Goal: Task Accomplishment & Management: Complete application form

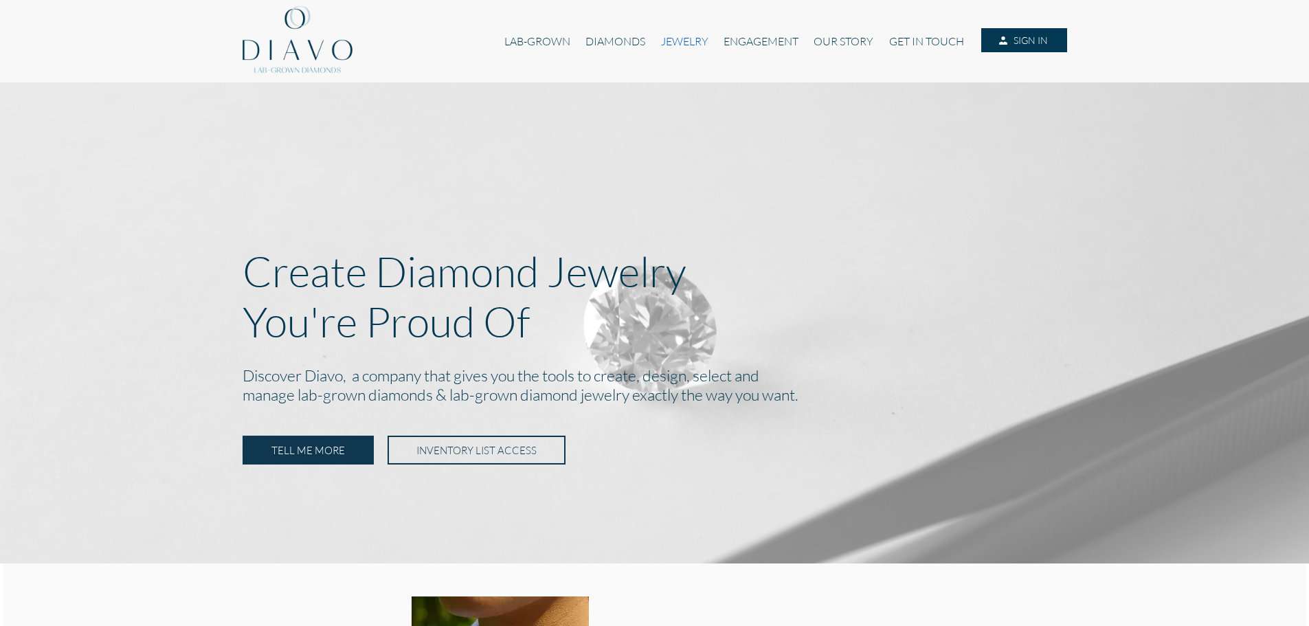
click at [664, 42] on link "JEWELRY" at bounding box center [684, 41] width 63 height 26
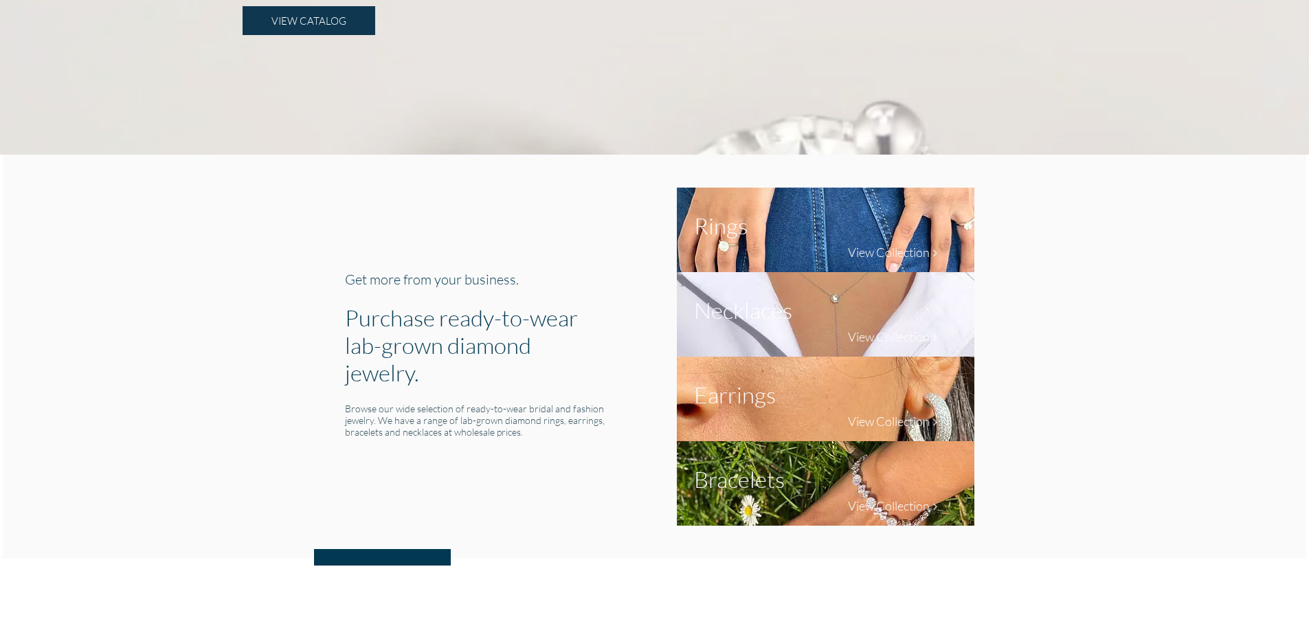
scroll to position [412, 0]
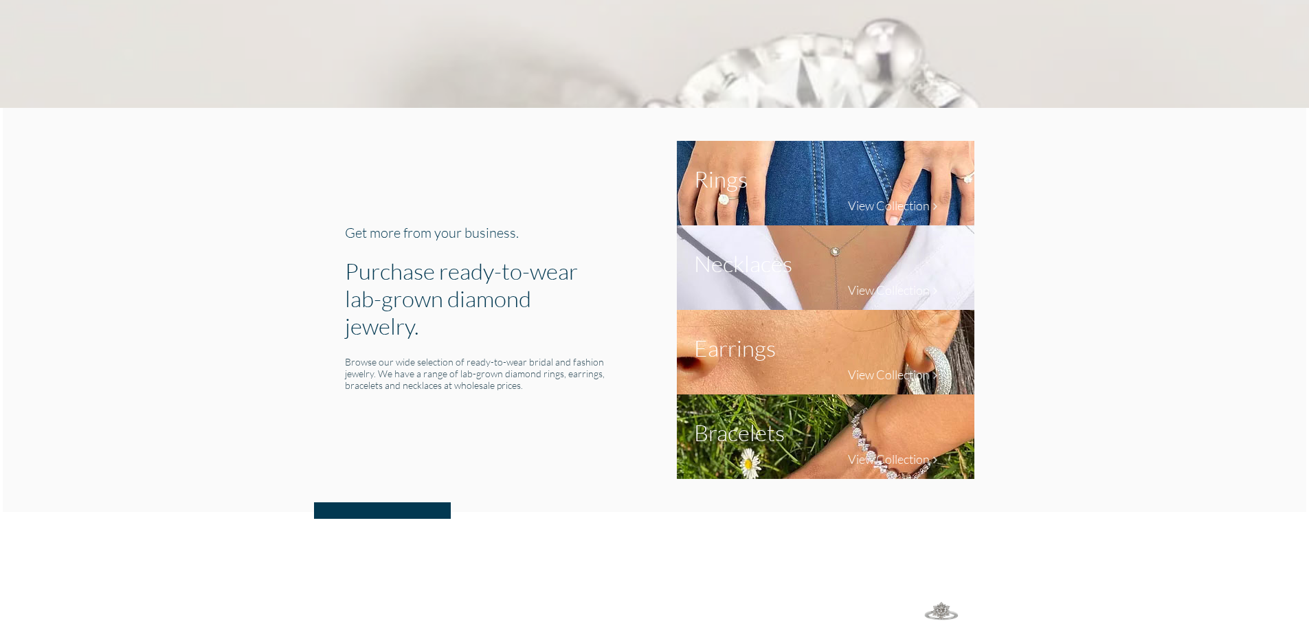
click at [877, 270] on img at bounding box center [825, 267] width 297 height 84
click at [890, 291] on h4 "View Collection" at bounding box center [889, 289] width 82 height 15
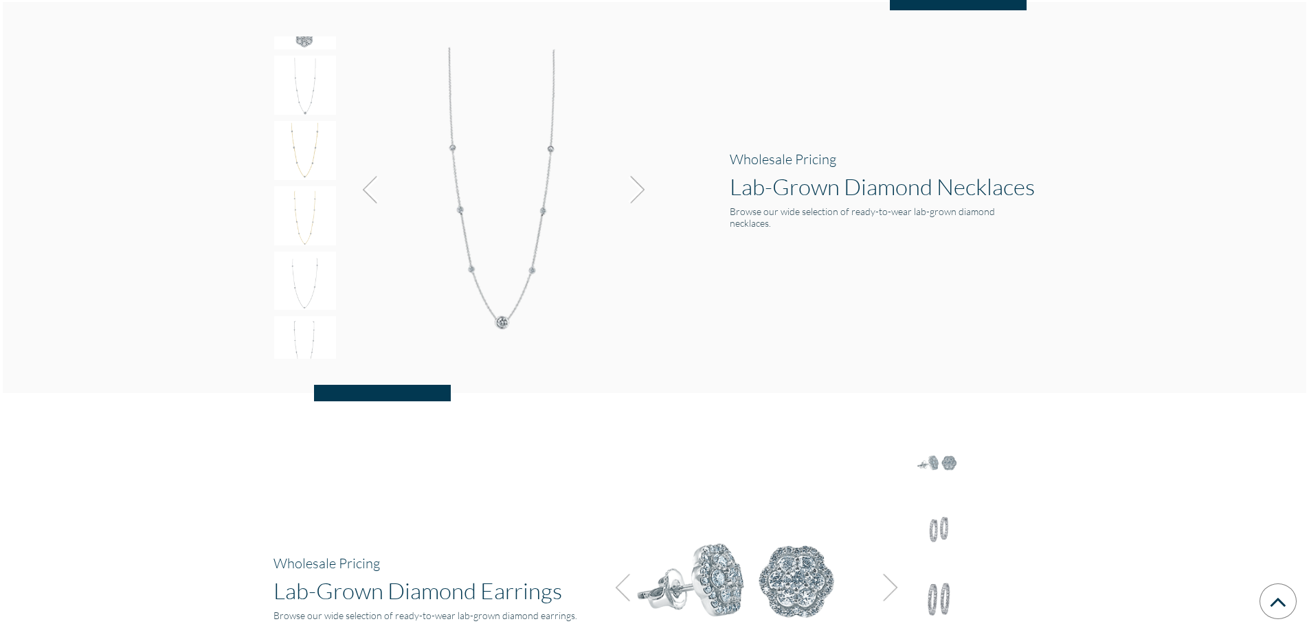
scroll to position [1395, 0]
click at [633, 200] on img at bounding box center [633, 187] width 37 height 37
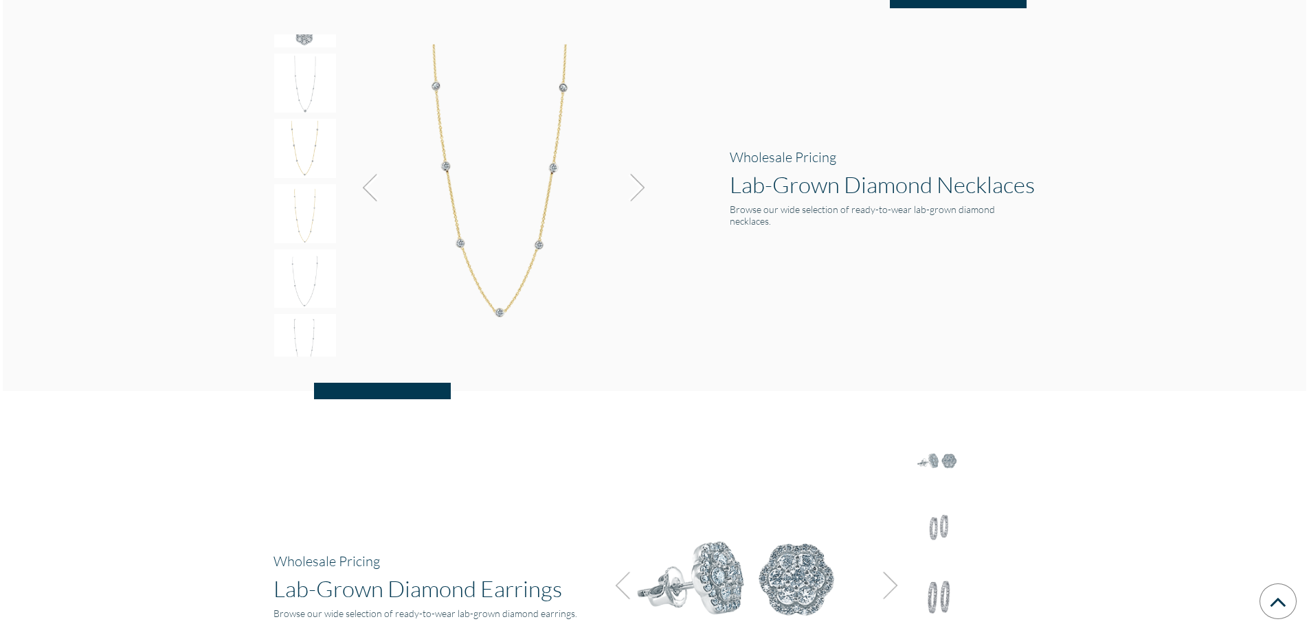
click at [826, 181] on h1 "Lab-Grown Diamond Necklaces" at bounding box center [882, 183] width 306 height 27
click at [821, 210] on h6 "Browse our wide selection of ready-to-wear lab-grown diamond necklaces." at bounding box center [882, 214] width 306 height 23
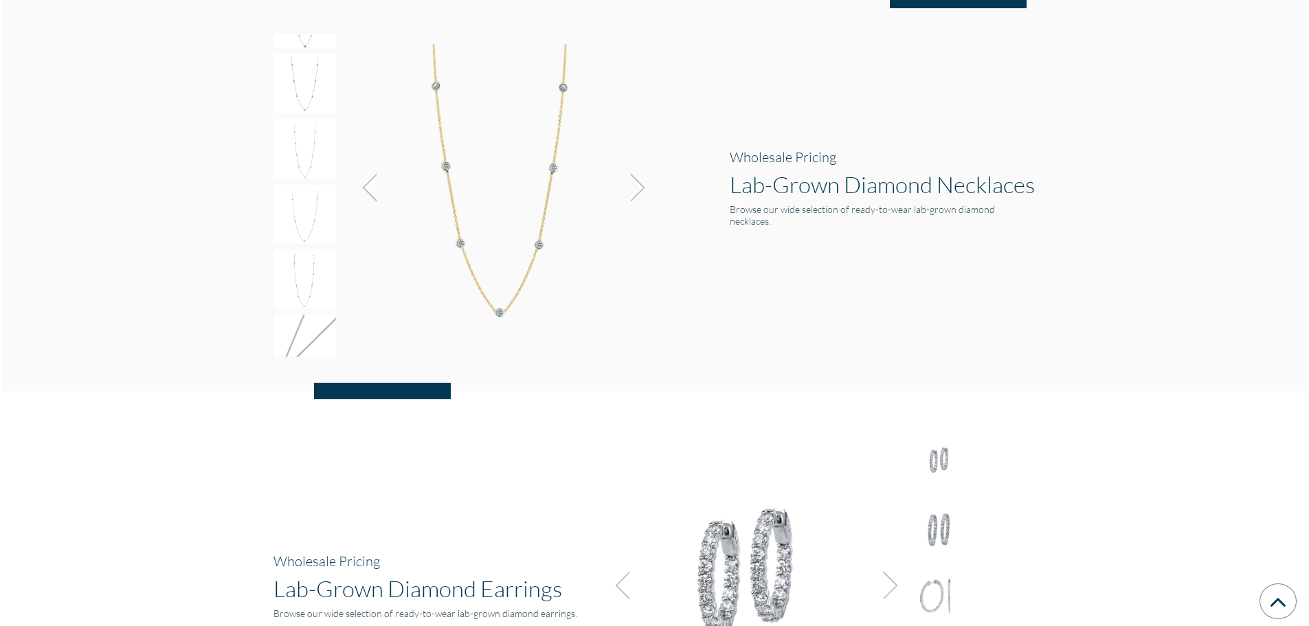
click at [628, 196] on img at bounding box center [633, 187] width 37 height 37
click at [503, 201] on img at bounding box center [501, 181] width 309 height 295
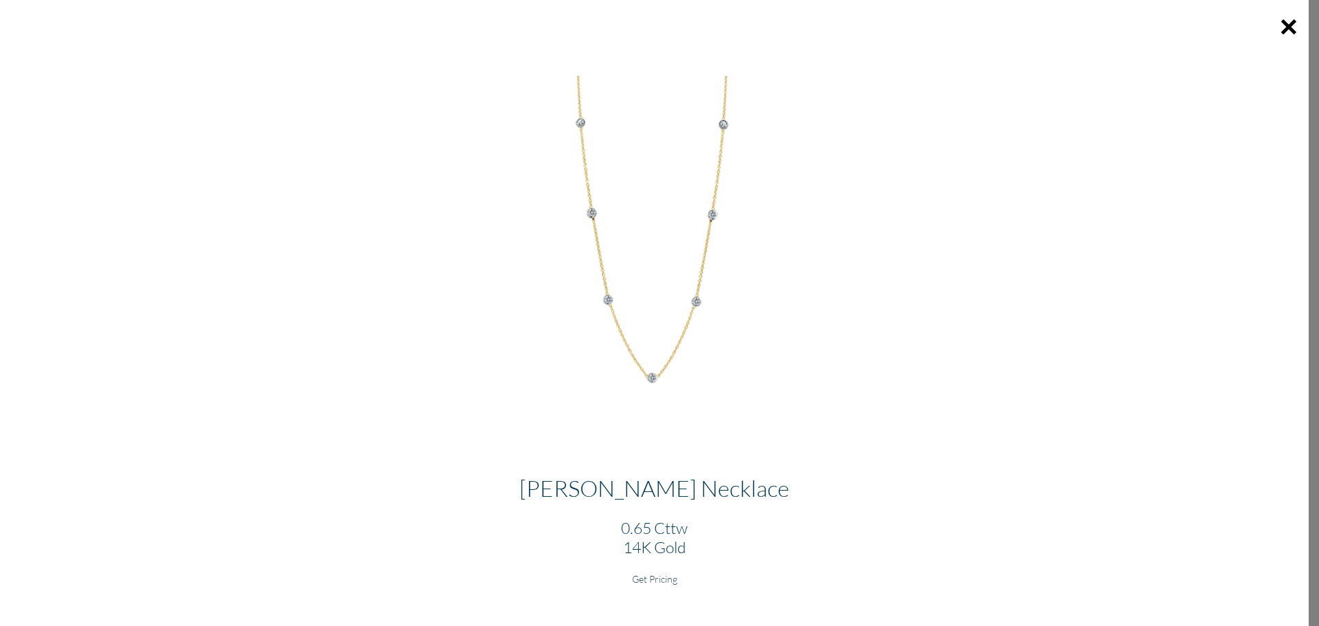
click at [665, 577] on h6 "Get Pricing" at bounding box center [654, 579] width 1287 height 12
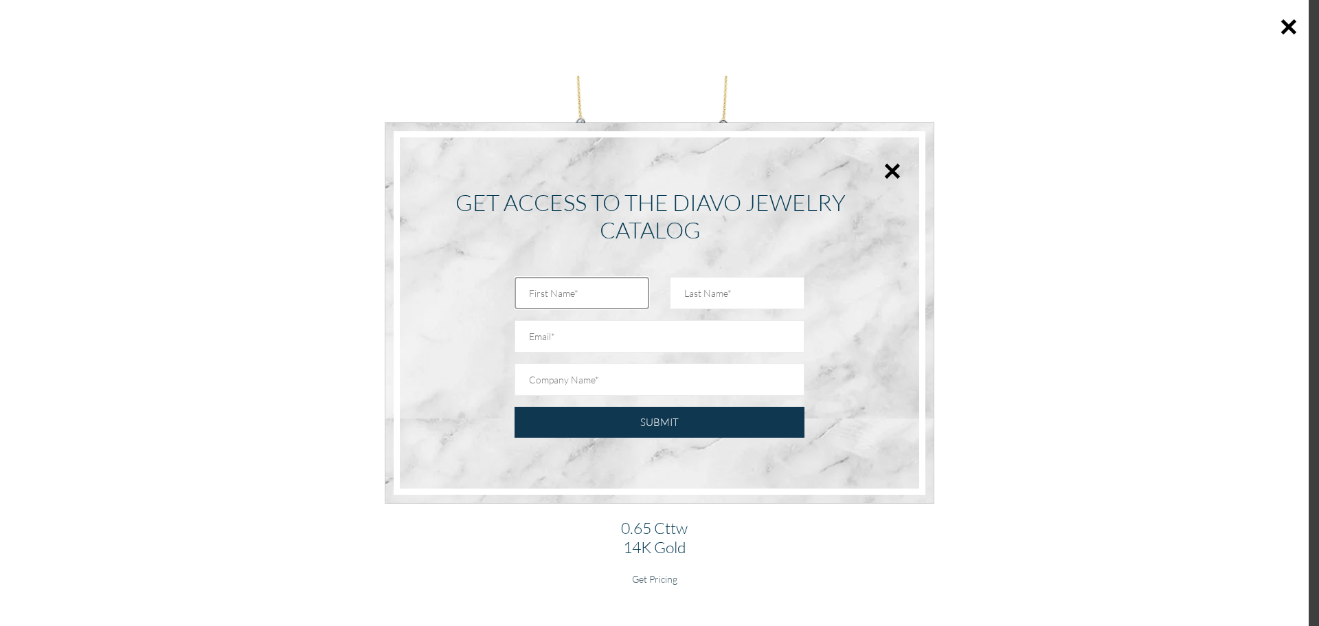
click at [600, 301] on input "text" at bounding box center [581, 293] width 135 height 32
type input "Dipal"
type input "Vanani"
type input "vananideepal@gmail.com"
click at [638, 372] on input "text" at bounding box center [659, 379] width 290 height 32
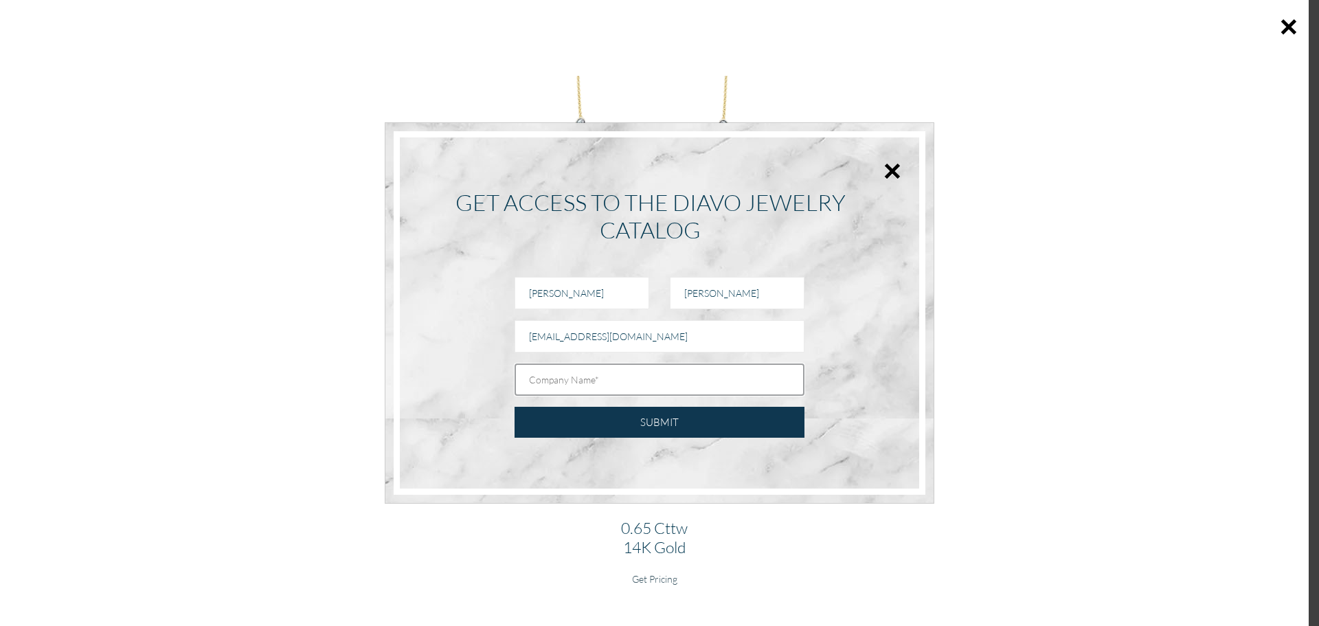
type input "Kiesh Jewelry"
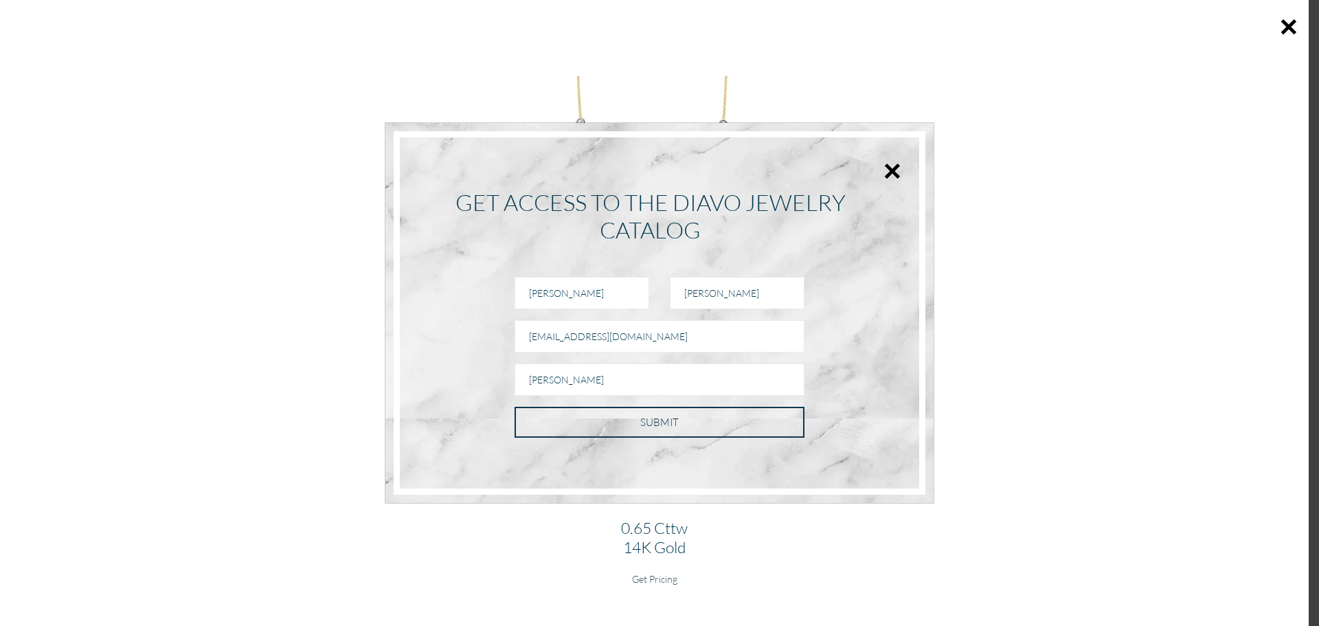
click at [688, 418] on input "SUBMIT" at bounding box center [659, 422] width 290 height 31
click at [720, 431] on input "SUBMIT" at bounding box center [659, 422] width 290 height 31
click at [621, 416] on input "SUBMIT" at bounding box center [659, 422] width 290 height 31
click at [650, 416] on input "SUBMIT" at bounding box center [659, 422] width 290 height 31
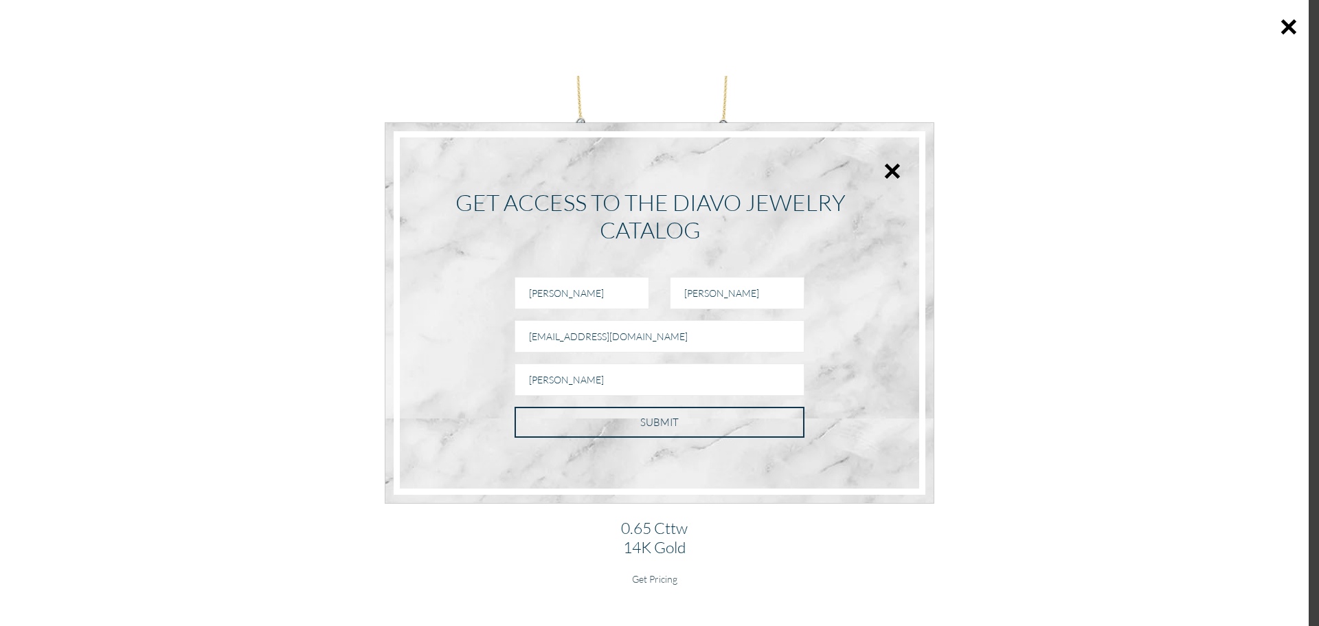
click at [514, 407] on input "SUBMIT" at bounding box center [659, 422] width 290 height 31
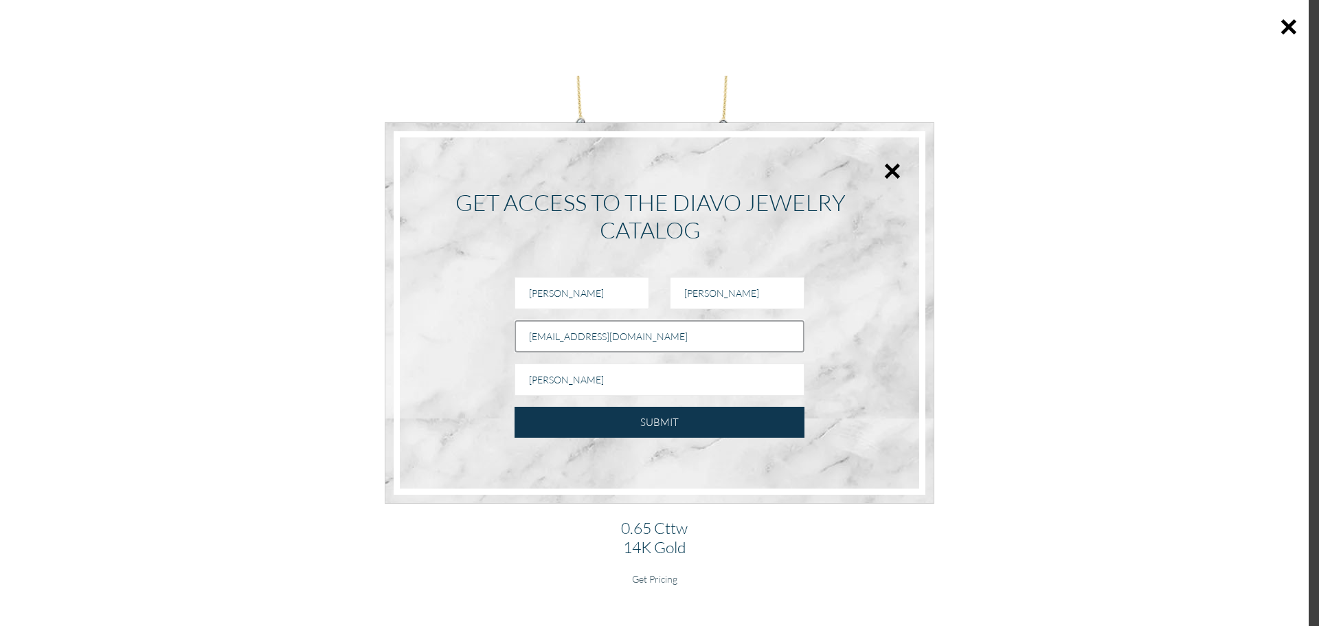
click at [572, 348] on input "Email" at bounding box center [659, 336] width 290 height 32
type input "kieshjewelry@gmail.com"
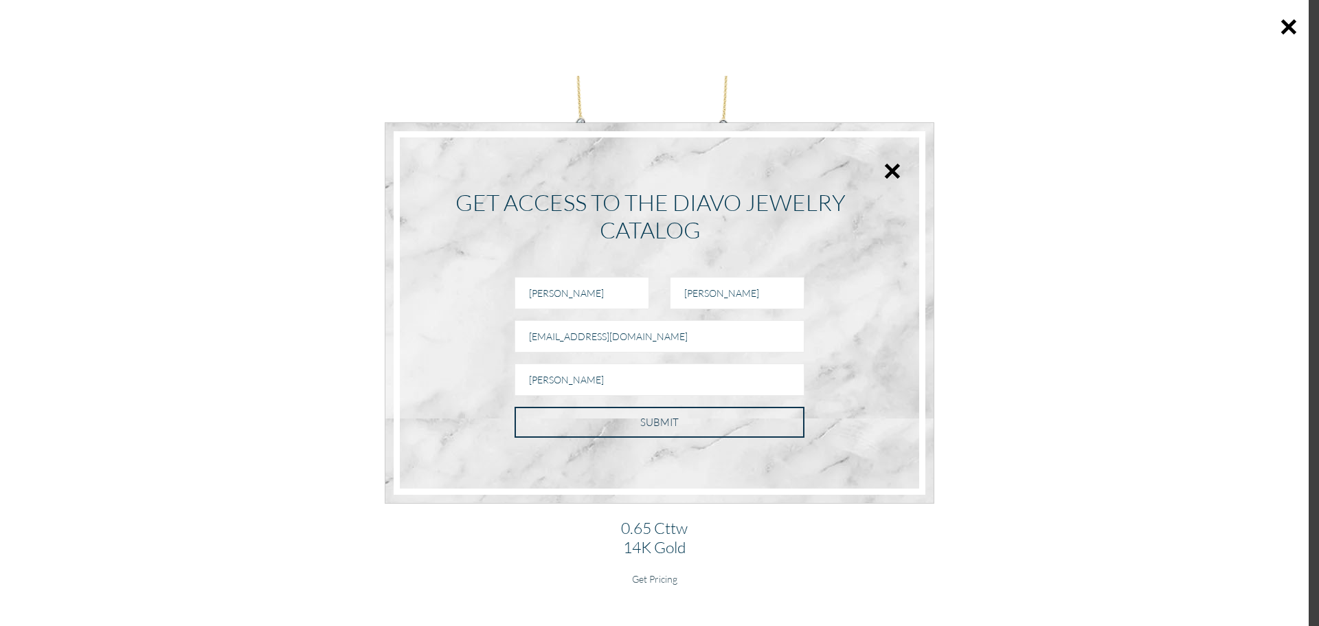
click at [605, 422] on input "SUBMIT" at bounding box center [659, 422] width 290 height 31
click at [686, 427] on input "SUBMIT" at bounding box center [659, 422] width 290 height 31
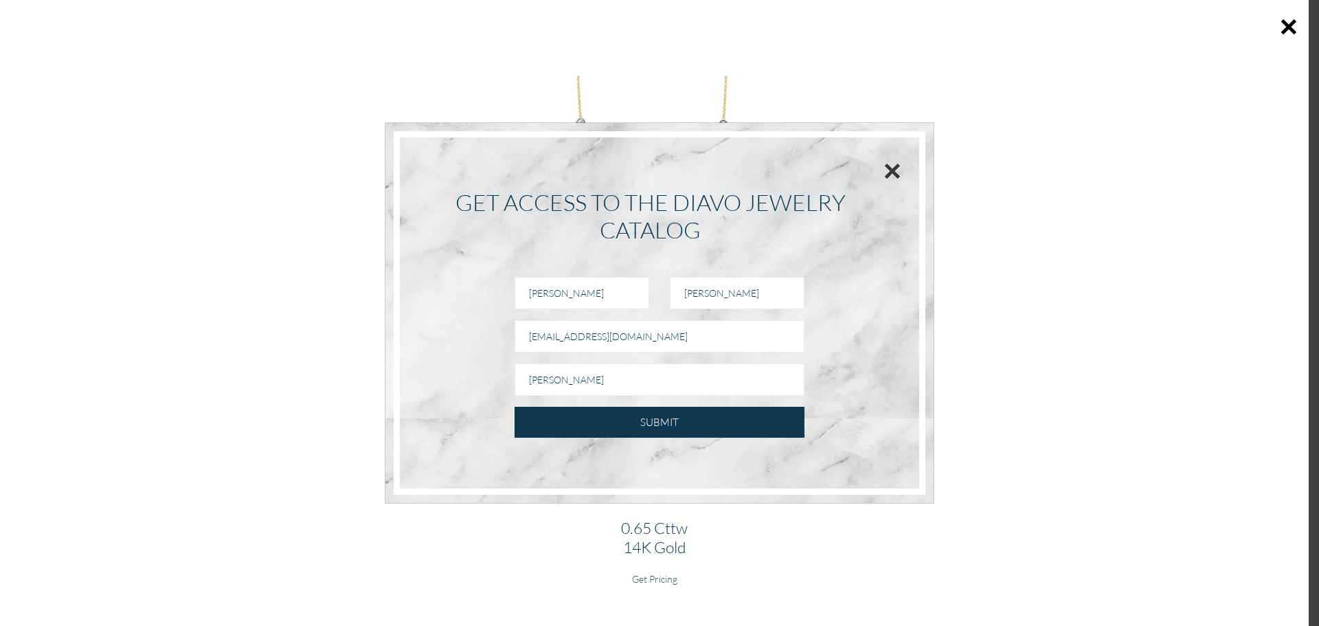
click at [895, 166] on button "×" at bounding box center [892, 170] width 18 height 31
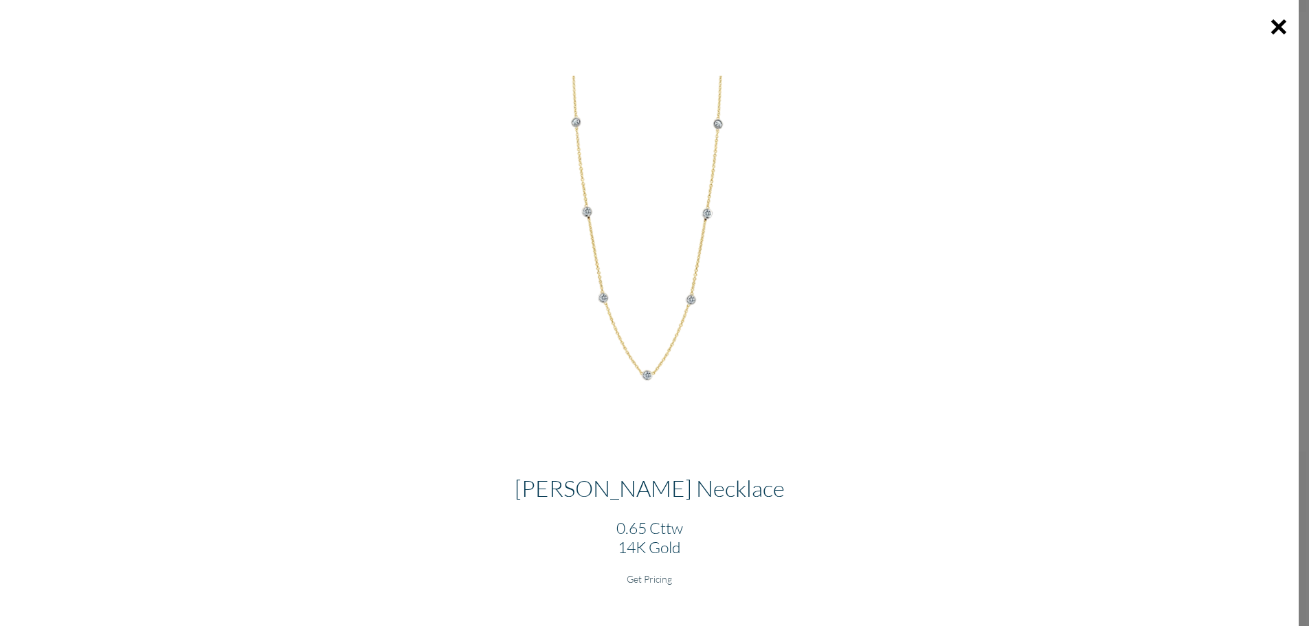
scroll to position [1876, 0]
click at [1273, 41] on button "×" at bounding box center [1278, 26] width 40 height 53
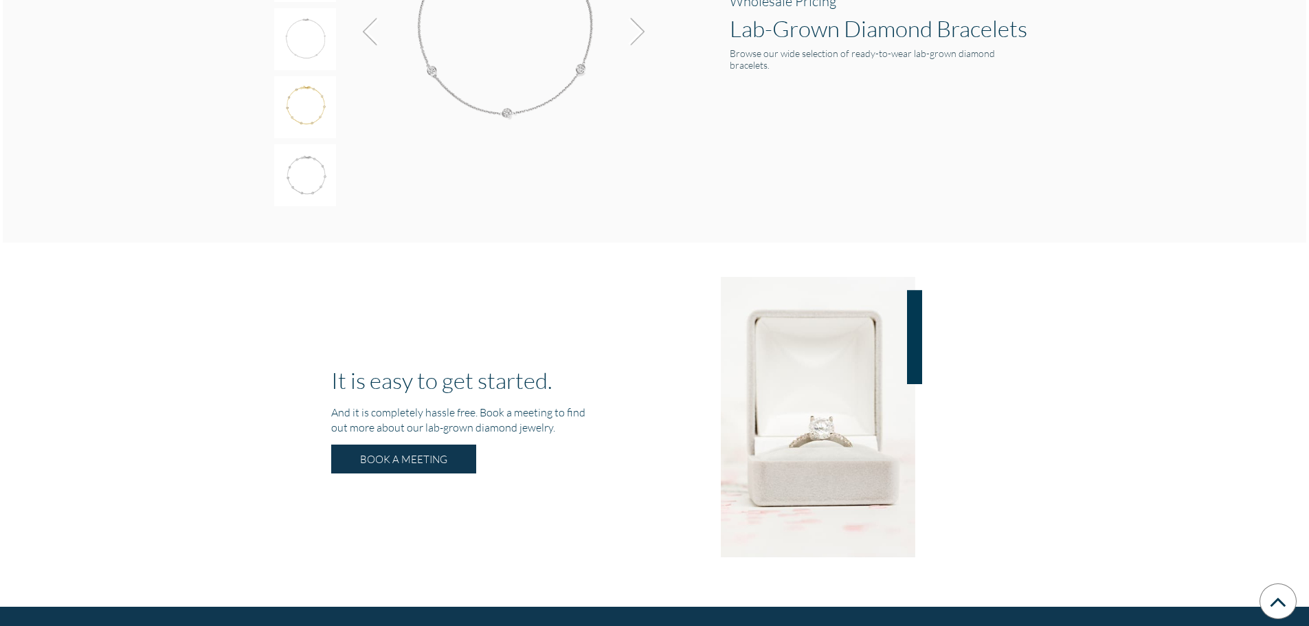
scroll to position [2538, 0]
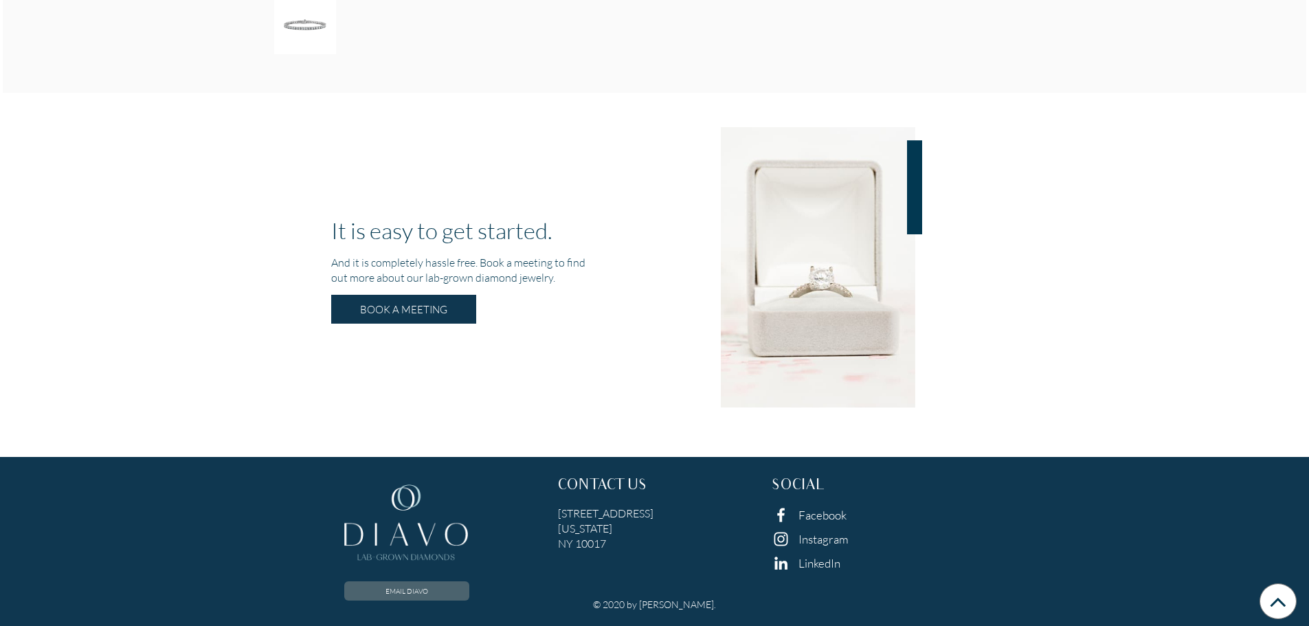
click at [426, 584] on link "EMAIL DIAVO" at bounding box center [406, 590] width 125 height 19
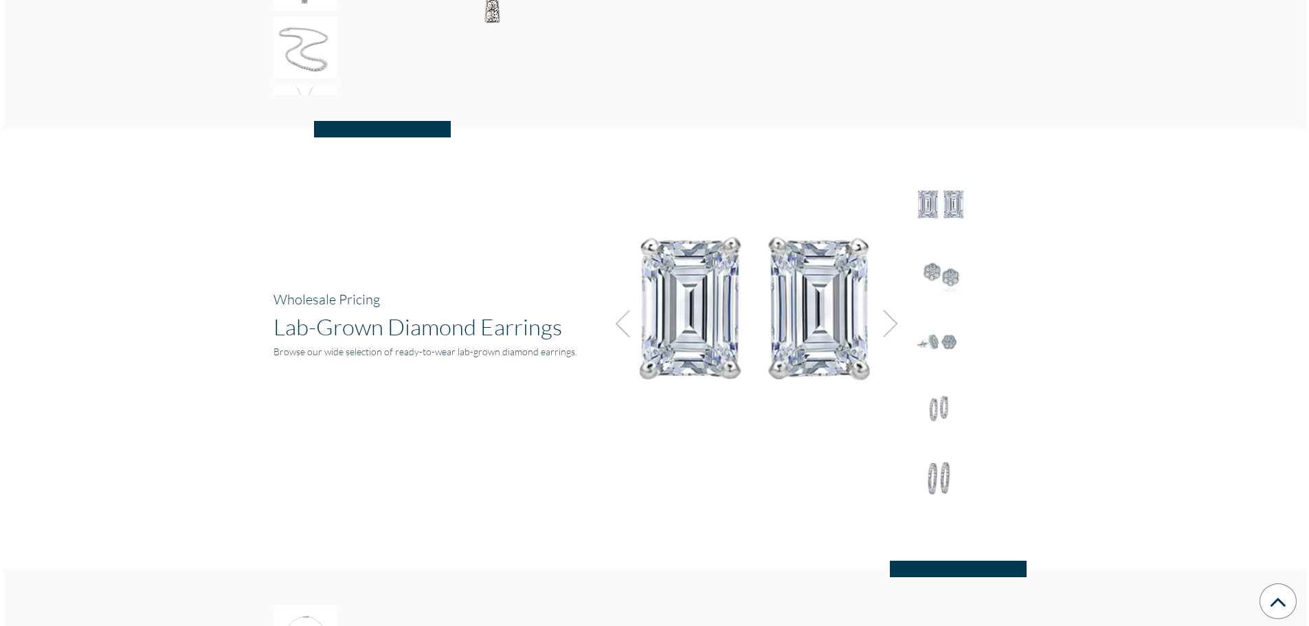
scroll to position [1783, 0]
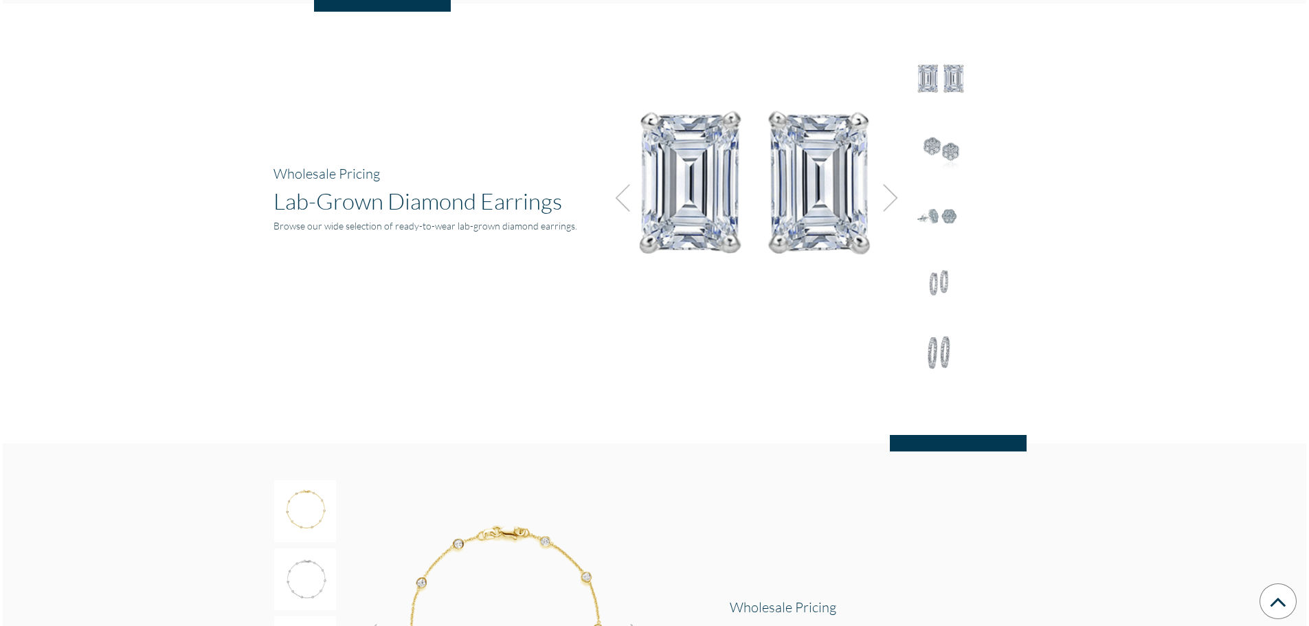
click at [903, 194] on img at bounding box center [886, 197] width 37 height 37
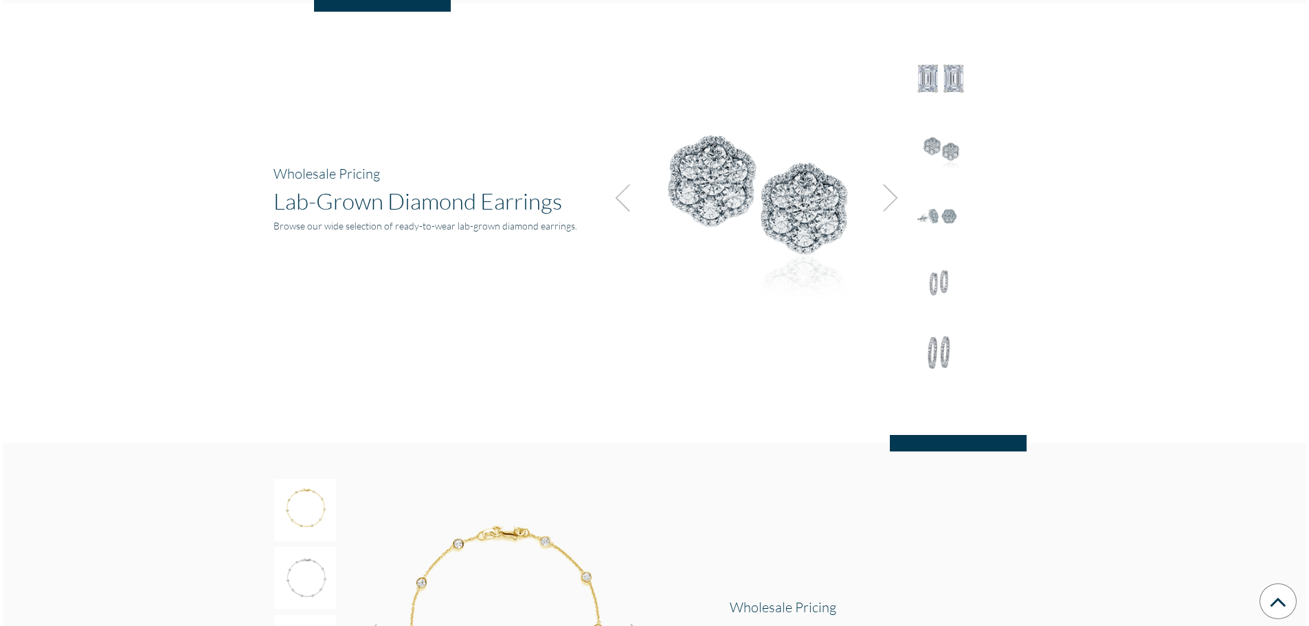
click at [929, 208] on img at bounding box center [940, 216] width 62 height 62
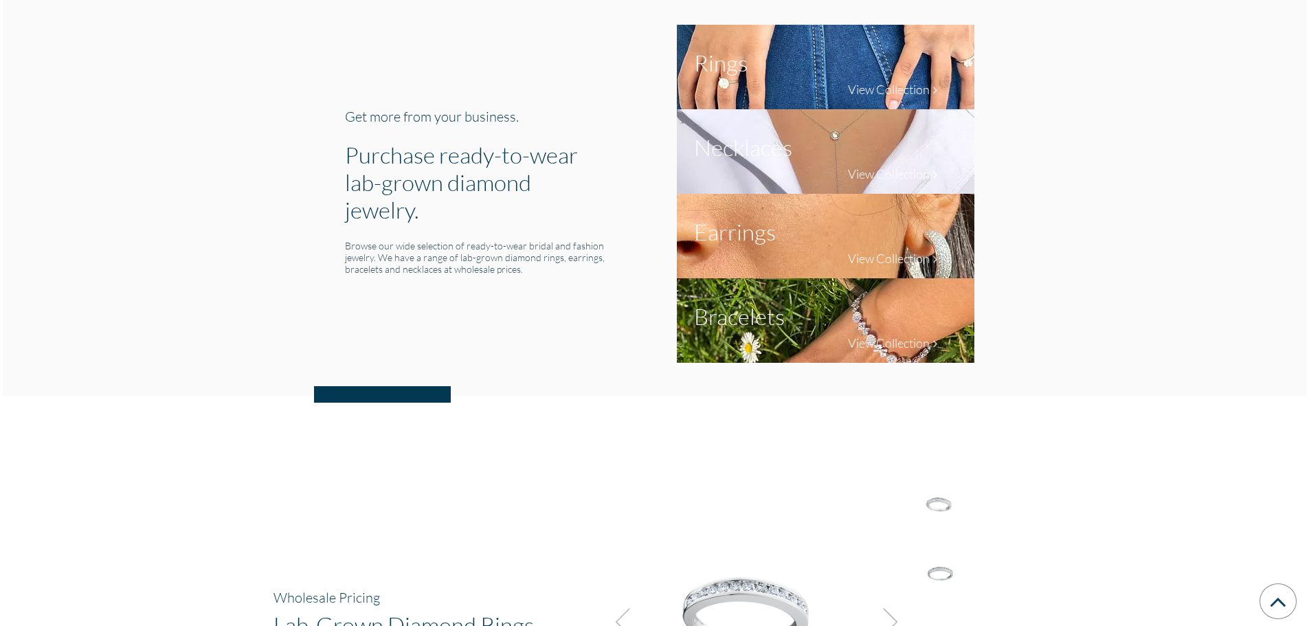
scroll to position [409, 0]
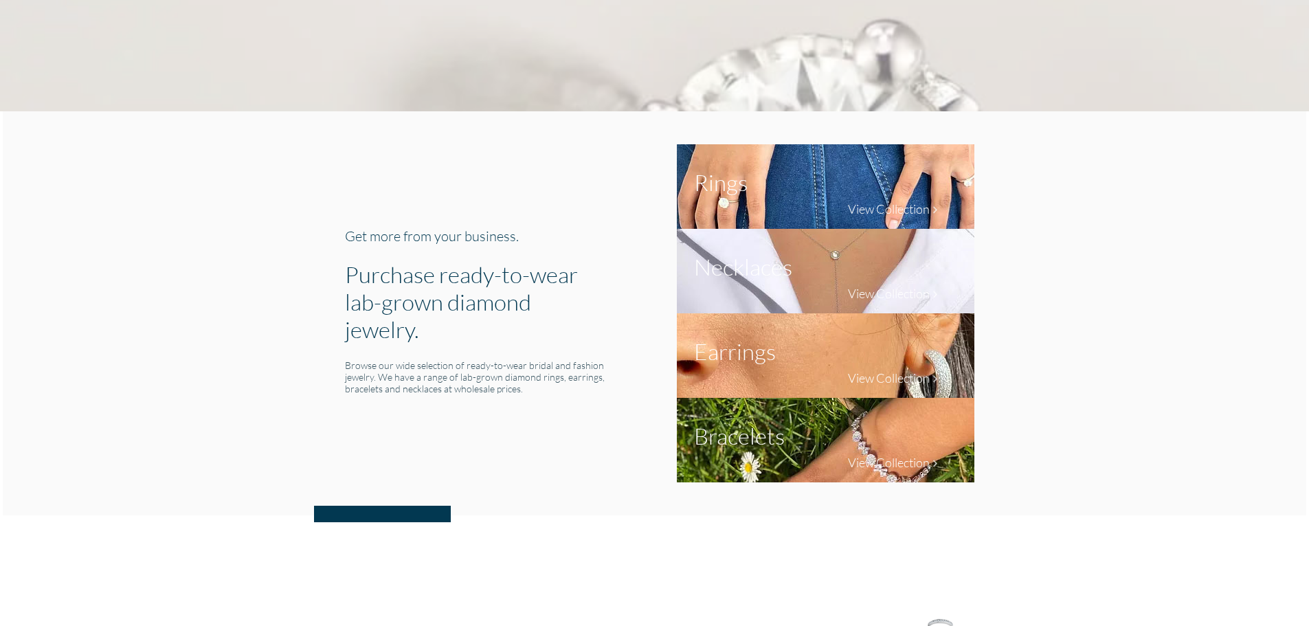
click at [863, 453] on img at bounding box center [825, 440] width 297 height 84
click at [894, 414] on img at bounding box center [825, 440] width 297 height 84
click at [897, 463] on h4 "View Collection" at bounding box center [889, 462] width 82 height 15
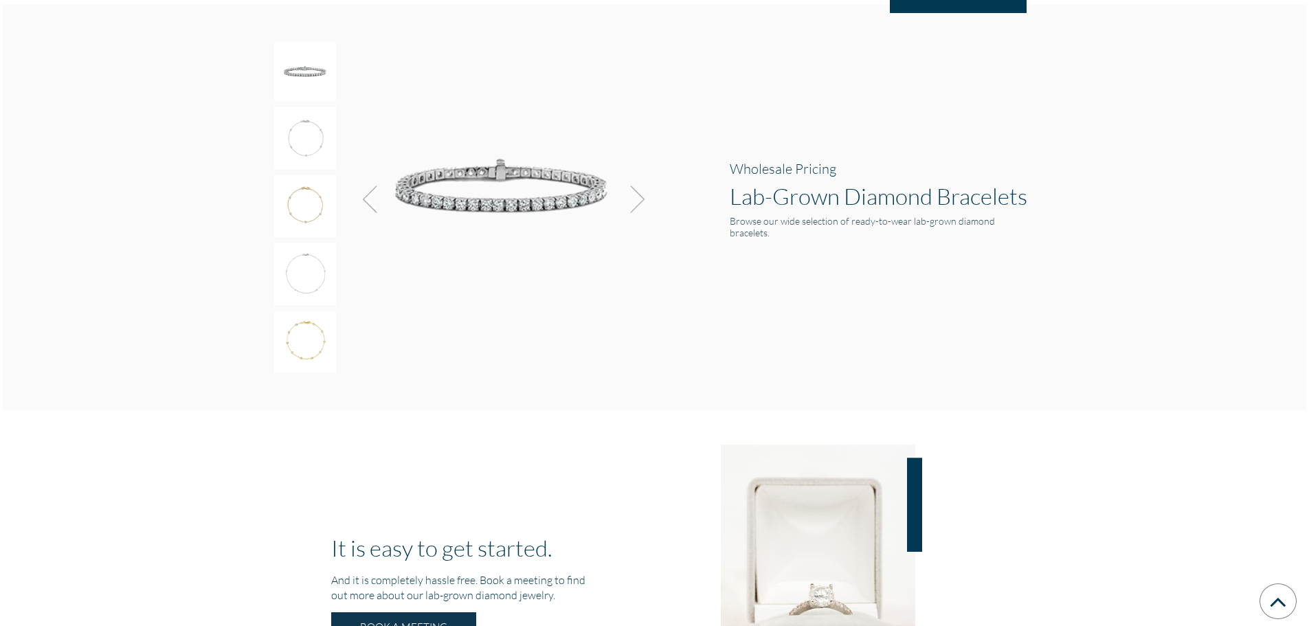
scroll to position [2226, 0]
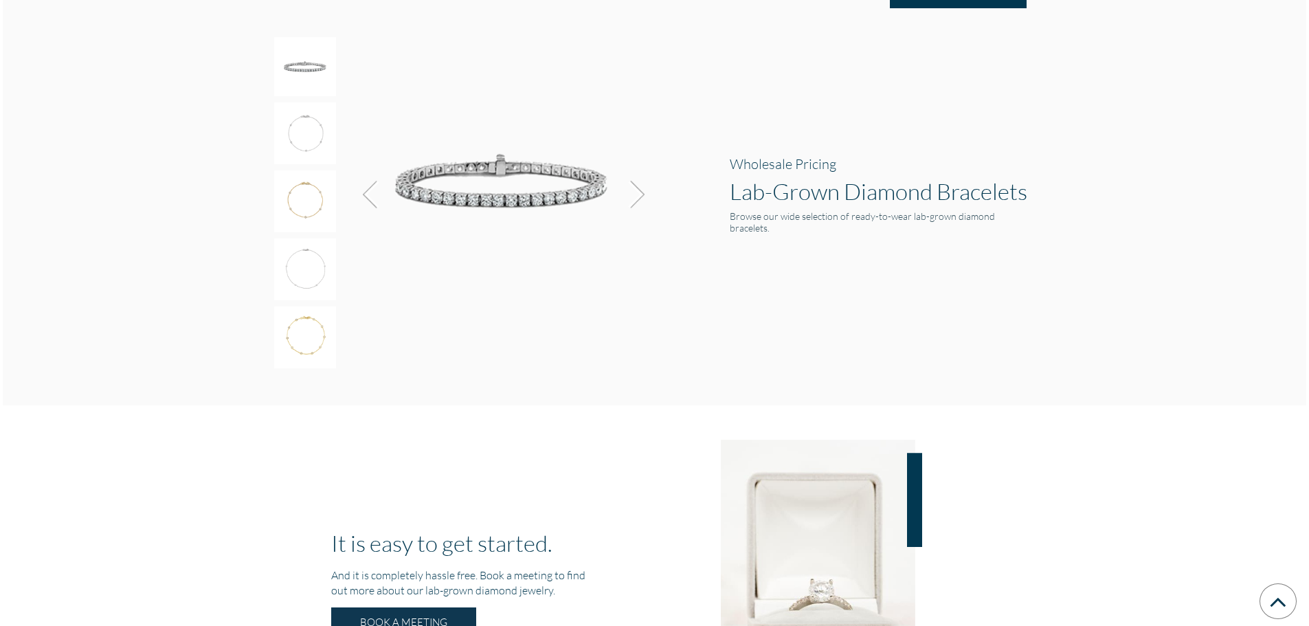
click at [637, 204] on img at bounding box center [633, 194] width 37 height 37
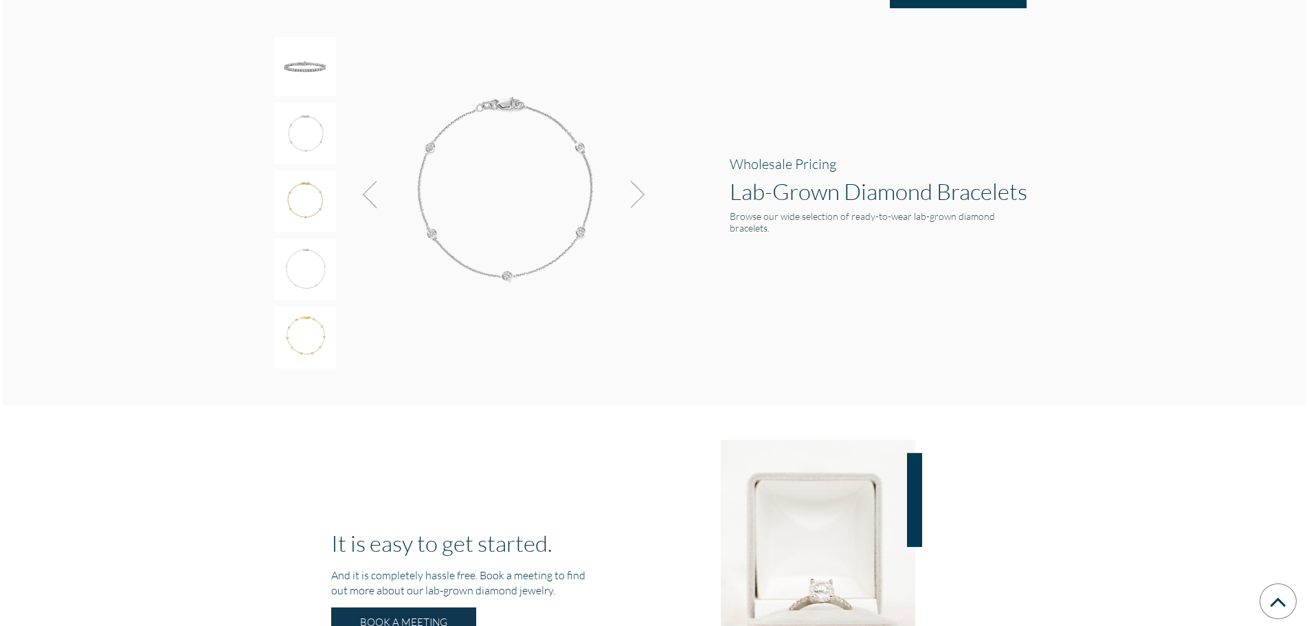
click at [637, 204] on img at bounding box center [633, 194] width 37 height 37
click at [637, 197] on img at bounding box center [633, 194] width 37 height 37
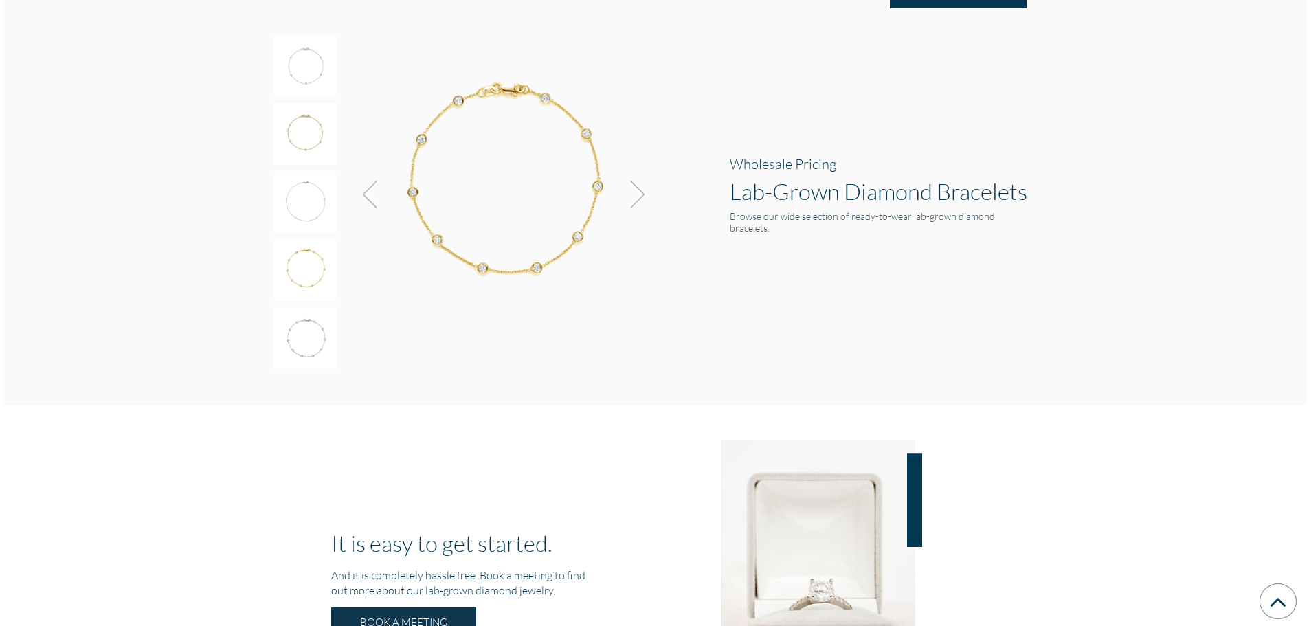
click at [637, 197] on img at bounding box center [633, 194] width 37 height 37
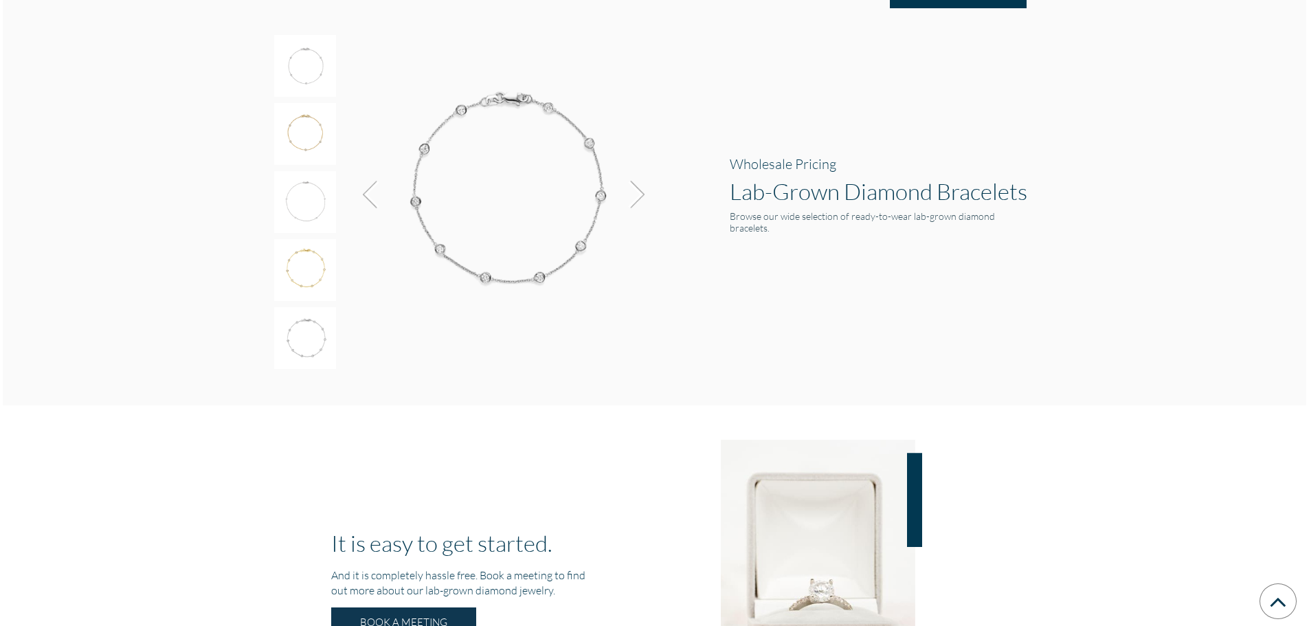
click at [637, 198] on img at bounding box center [633, 194] width 37 height 37
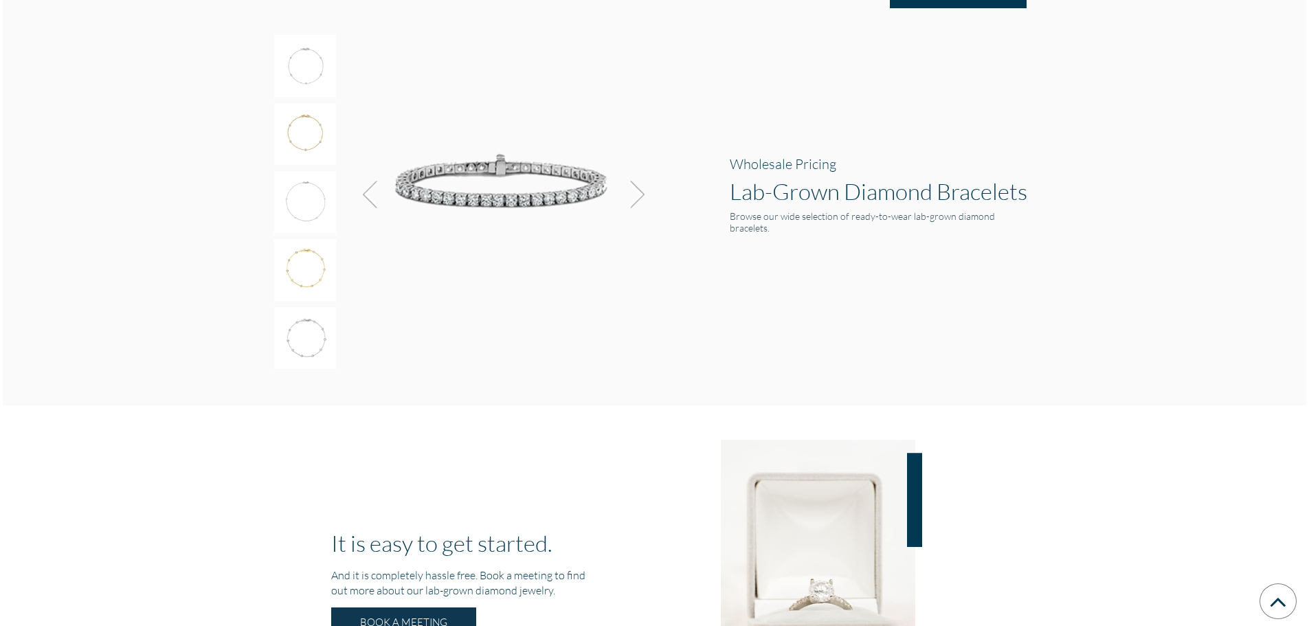
click at [637, 198] on img at bounding box center [633, 194] width 37 height 37
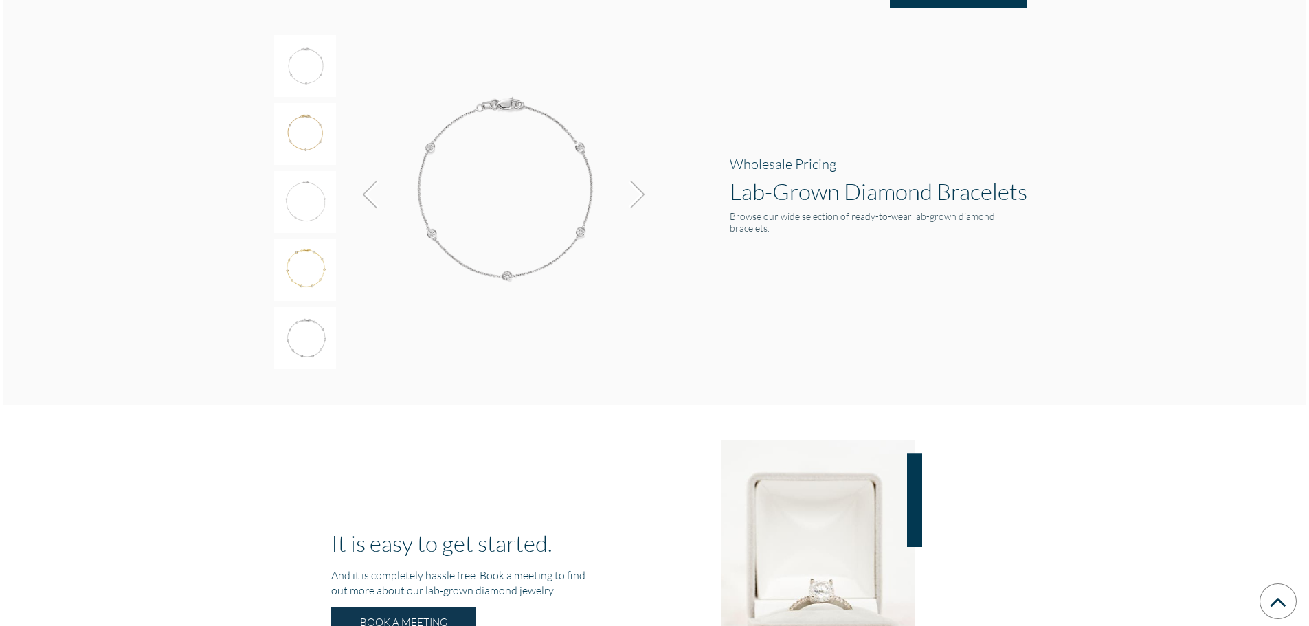
click at [637, 198] on img at bounding box center [633, 194] width 37 height 37
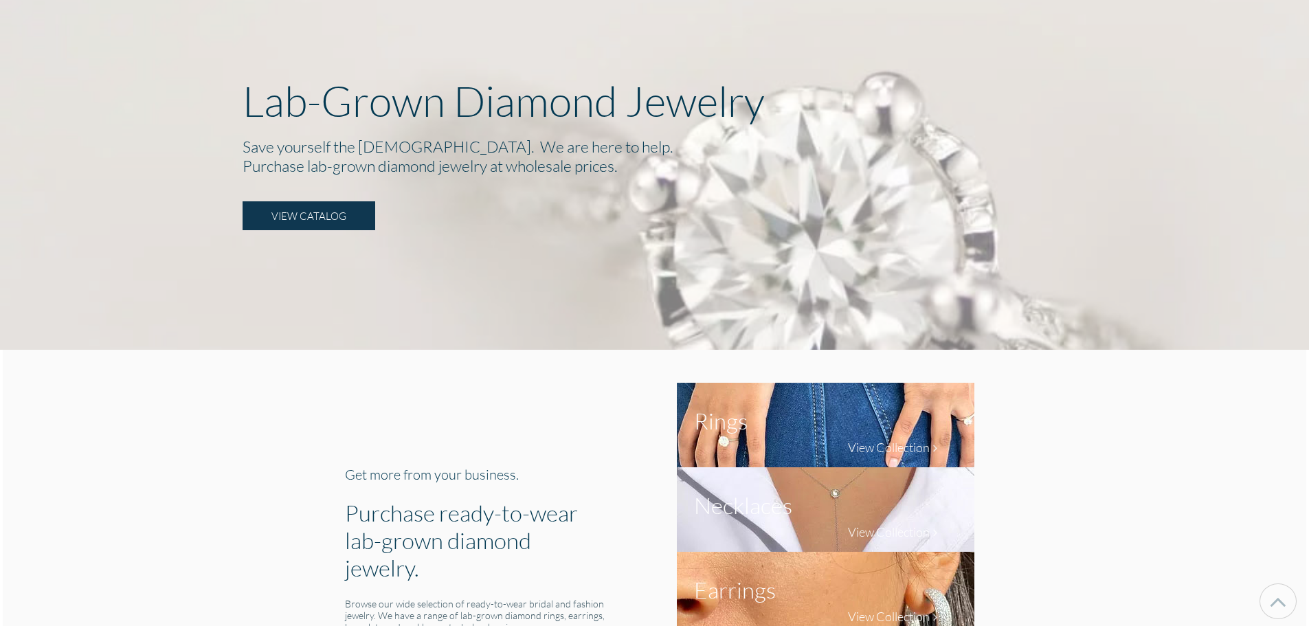
scroll to position [0, 0]
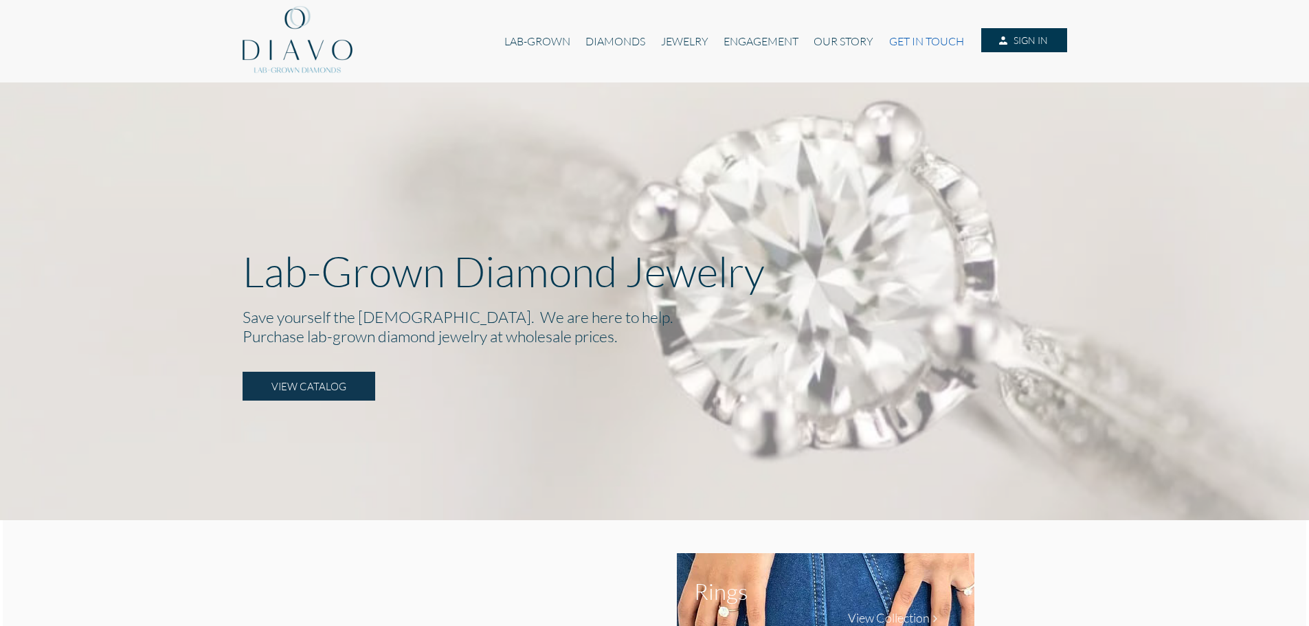
click at [912, 41] on link "GET IN TOUCH" at bounding box center [926, 41] width 90 height 26
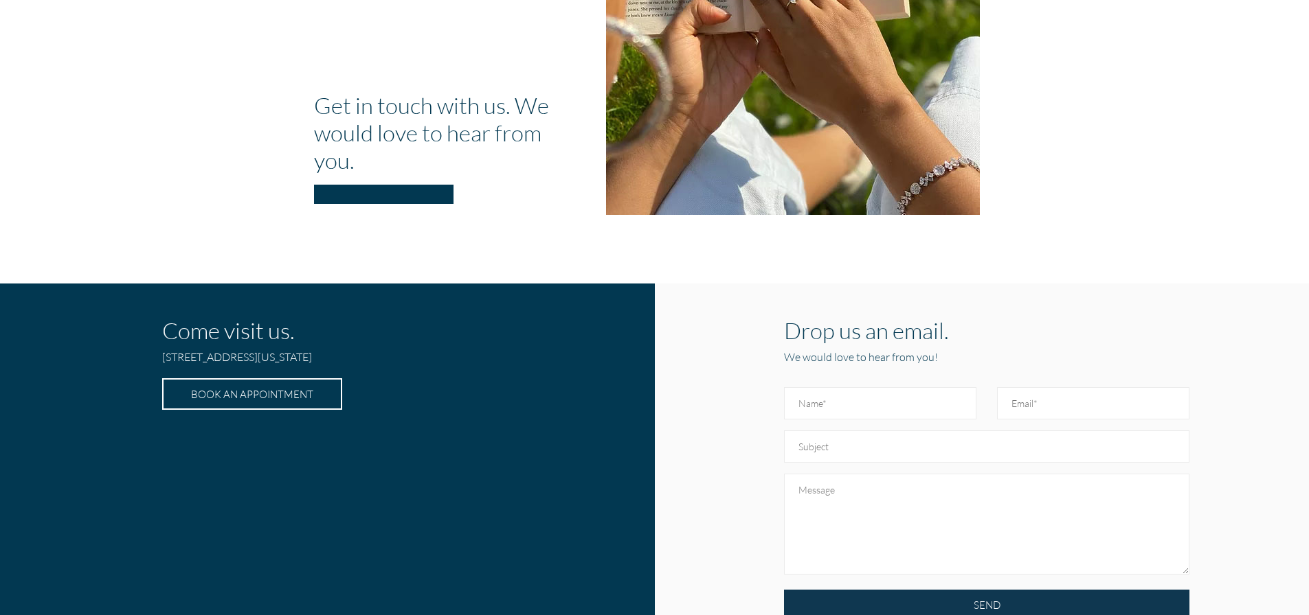
scroll to position [343, 0]
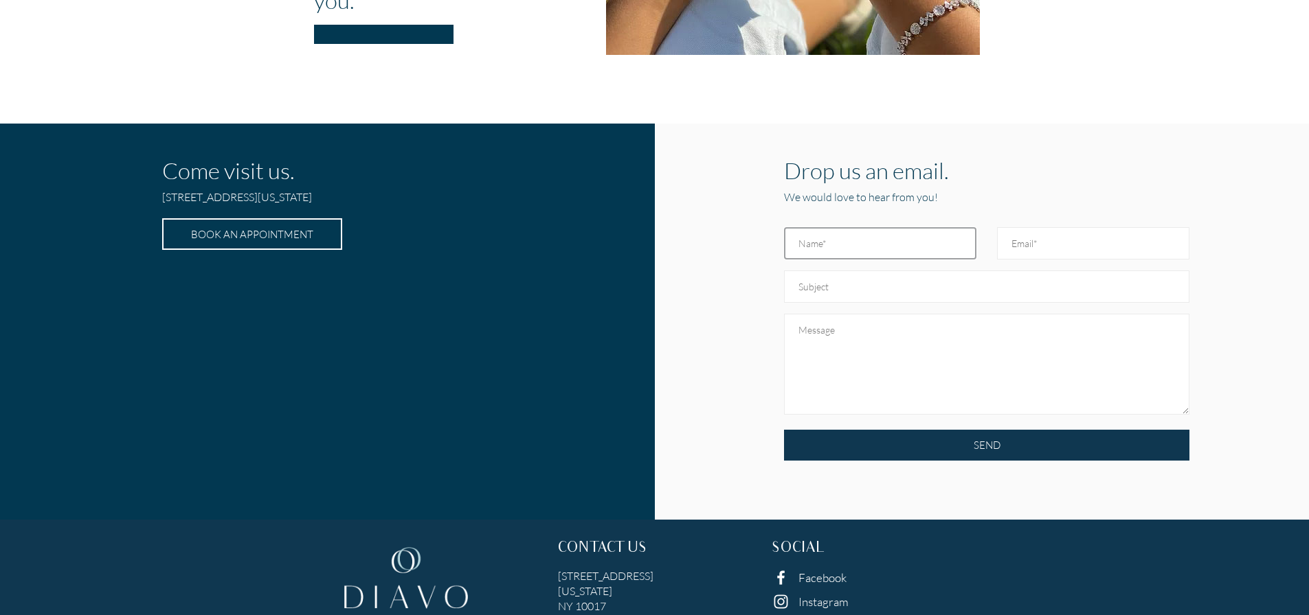
click at [911, 249] on input "text" at bounding box center [880, 243] width 192 height 32
drag, startPoint x: 913, startPoint y: 234, endPoint x: 908, endPoint y: 254, distance: 20.5
click at [913, 234] on input "text" at bounding box center [880, 243] width 192 height 32
type input "Dipal Patel"
click at [1028, 253] on input "Email" at bounding box center [1093, 243] width 192 height 32
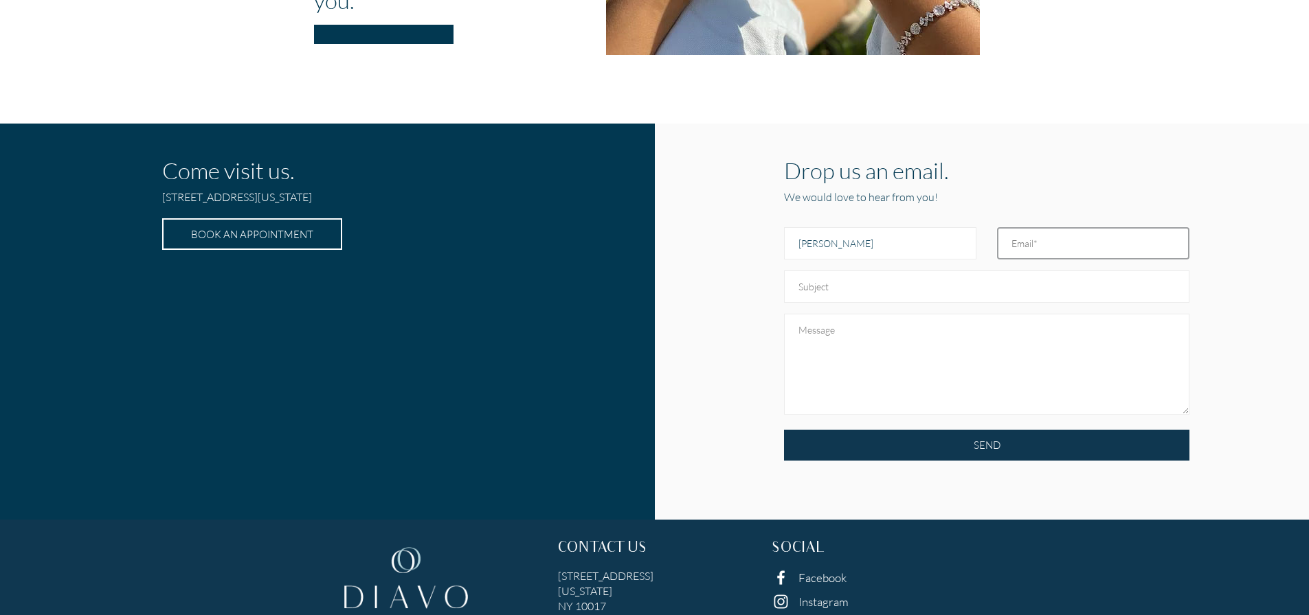
type input "kieshjewelry@gmail.com"
click at [896, 285] on input "text" at bounding box center [986, 287] width 405 height 32
type input "Send me the catalouge"
click at [1076, 345] on textarea at bounding box center [986, 364] width 405 height 101
type textarea "Looking to buy some stock for the store. Send me the catalouge"
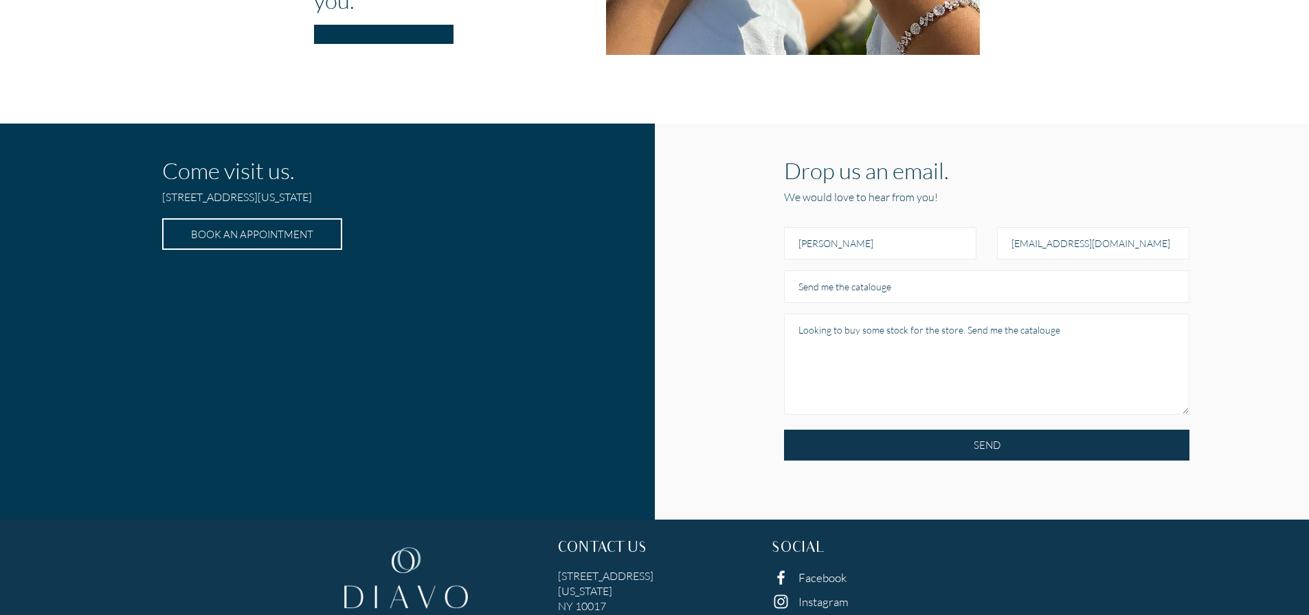
click at [985, 422] on div "Looking to buy some stock for the store. Send me the catalouge" at bounding box center [986, 371] width 426 height 117
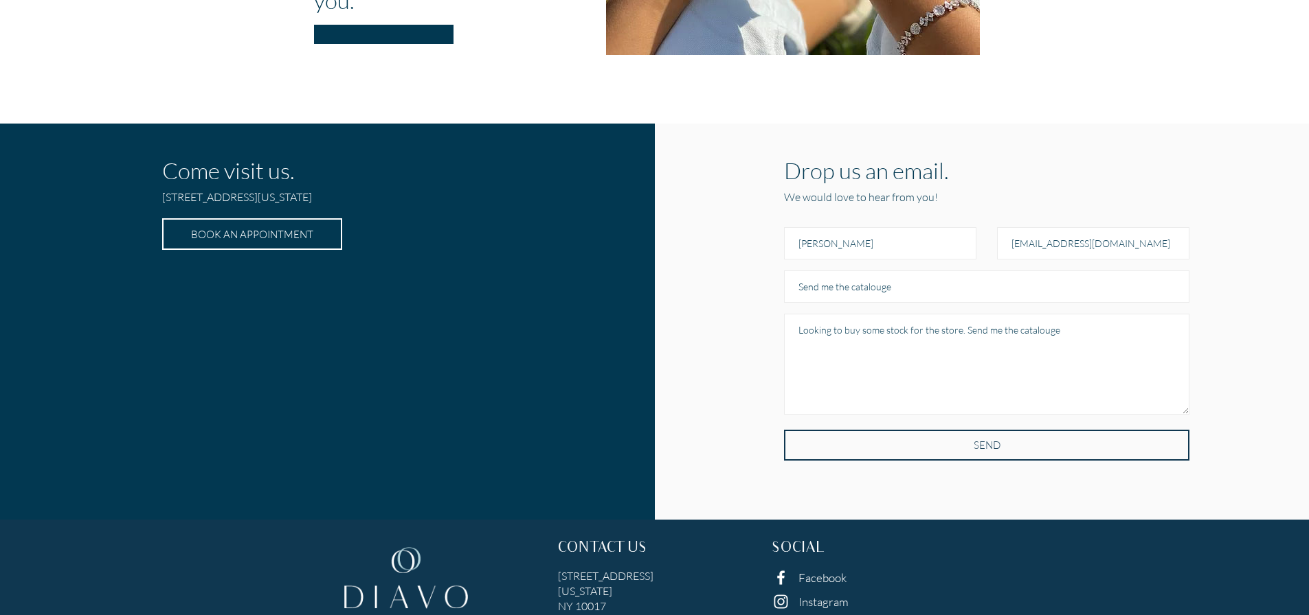
click at [980, 451] on input "SEND" at bounding box center [986, 445] width 405 height 31
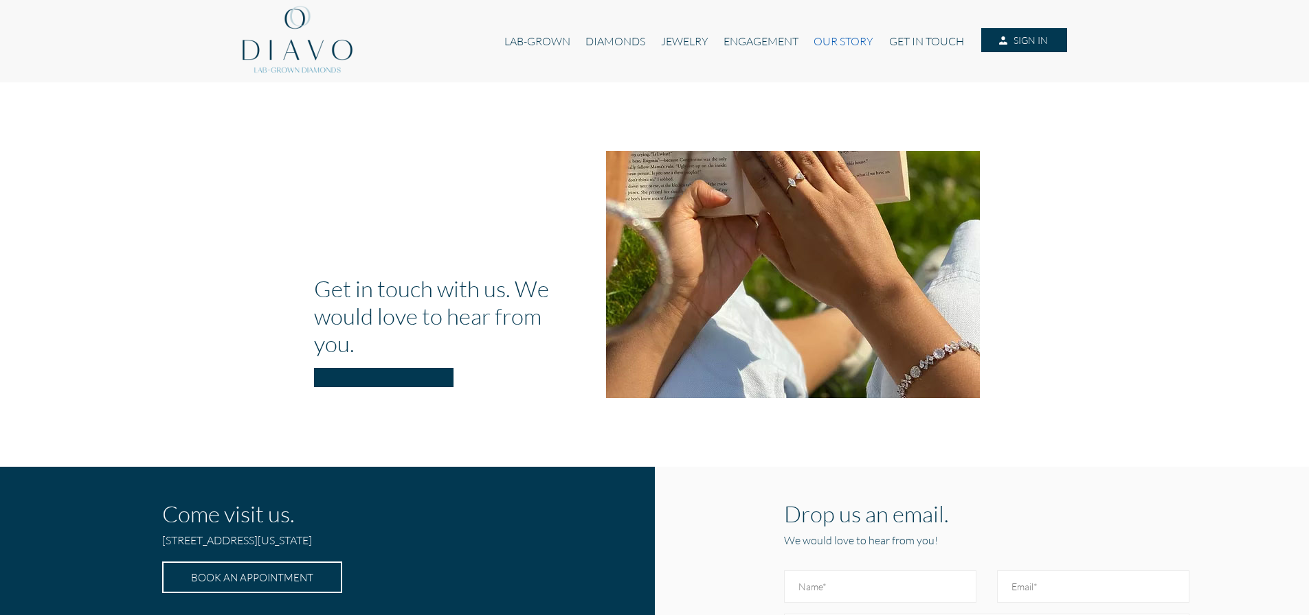
click at [830, 44] on link "OUR STORY" at bounding box center [843, 41] width 75 height 26
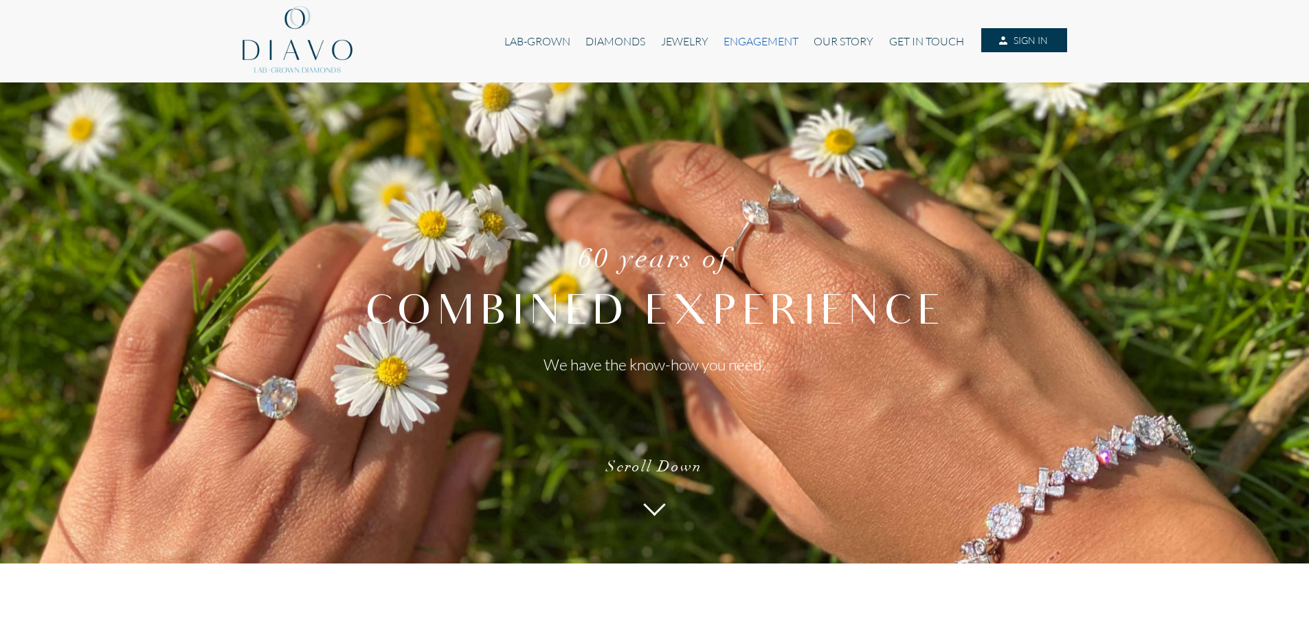
click at [758, 41] on link "ENGAGEMENT" at bounding box center [761, 41] width 90 height 26
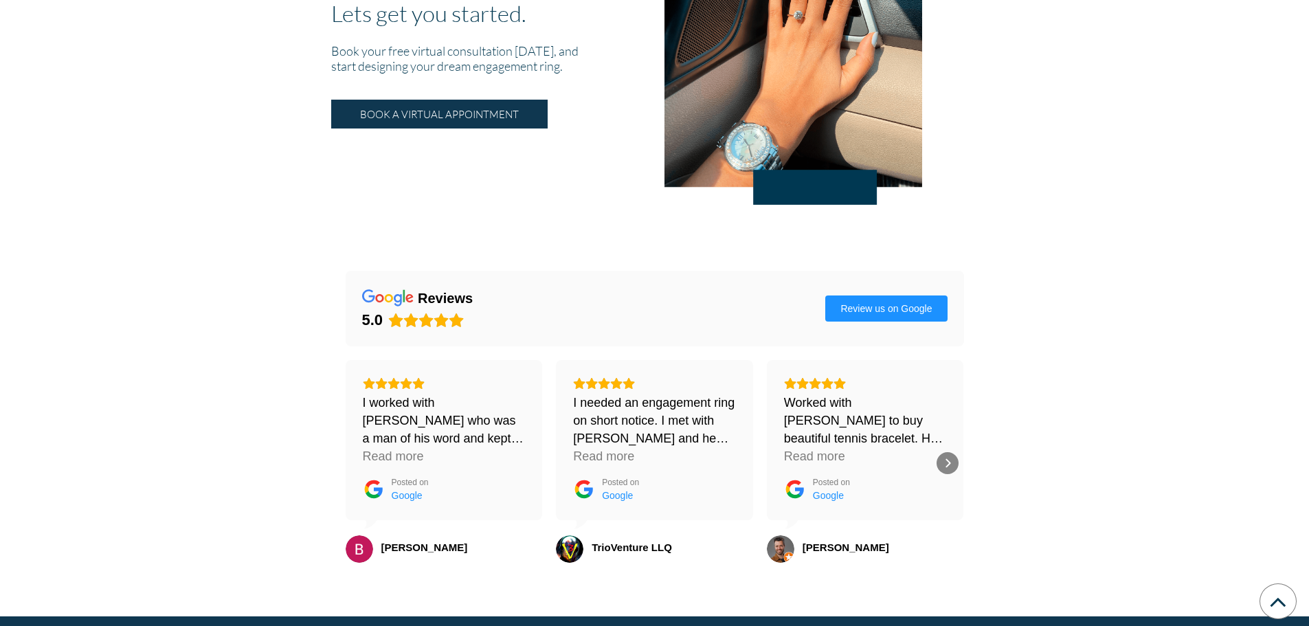
scroll to position [2061, 0]
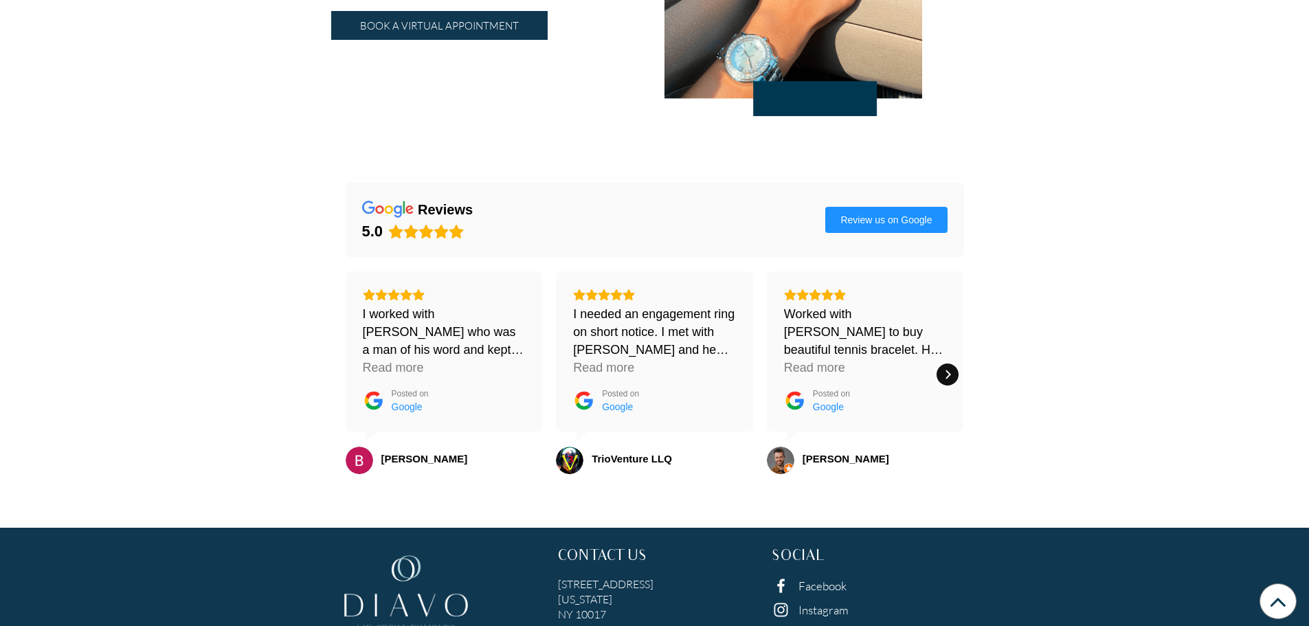
click at [945, 370] on icon "Next" at bounding box center [947, 374] width 11 height 11
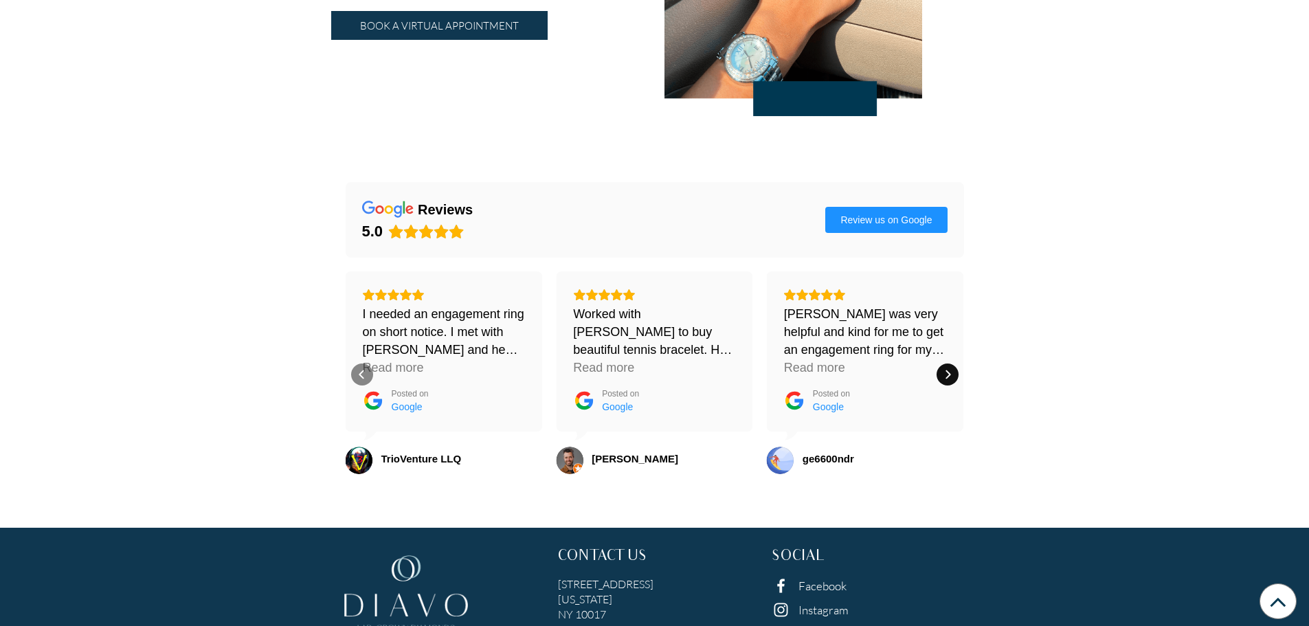
click at [945, 370] on icon "Next" at bounding box center [947, 374] width 11 height 11
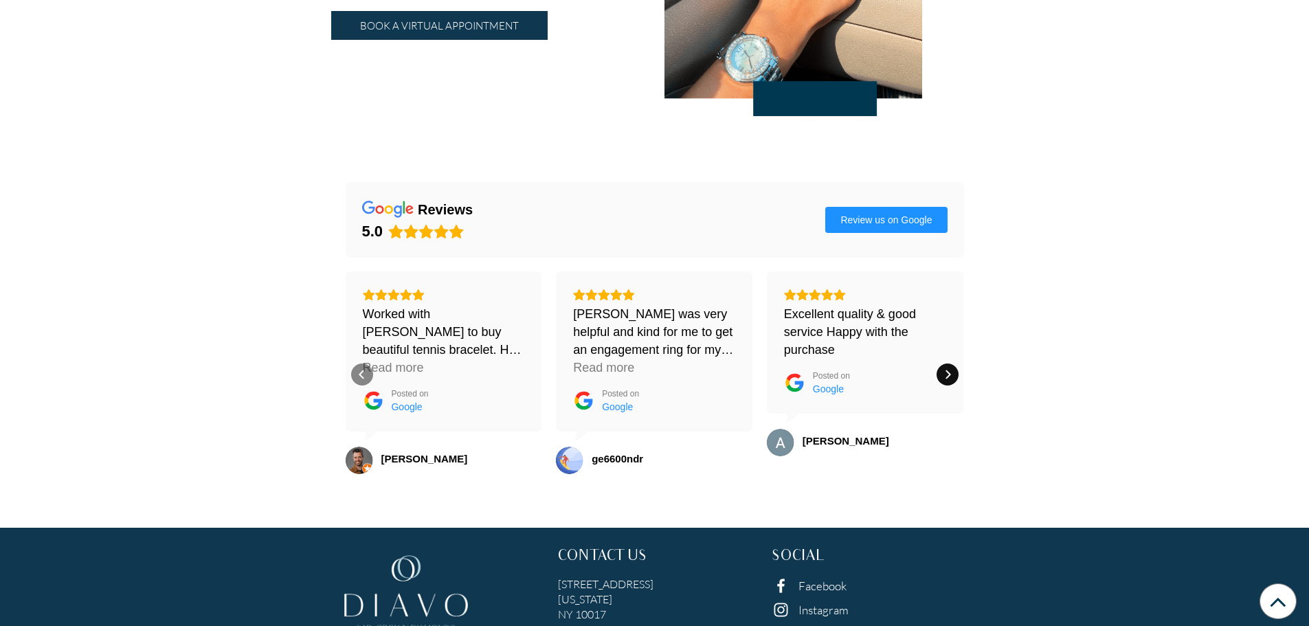
click at [945, 370] on icon "Next" at bounding box center [947, 374] width 11 height 11
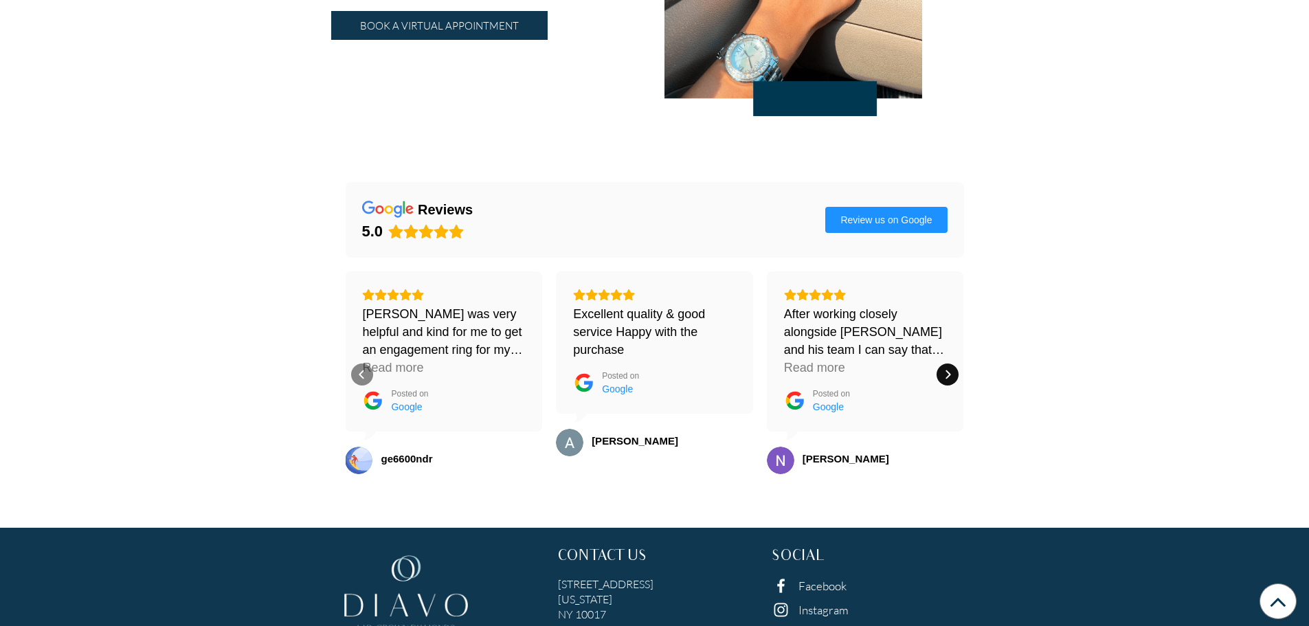
click at [945, 370] on icon "Next" at bounding box center [947, 374] width 11 height 11
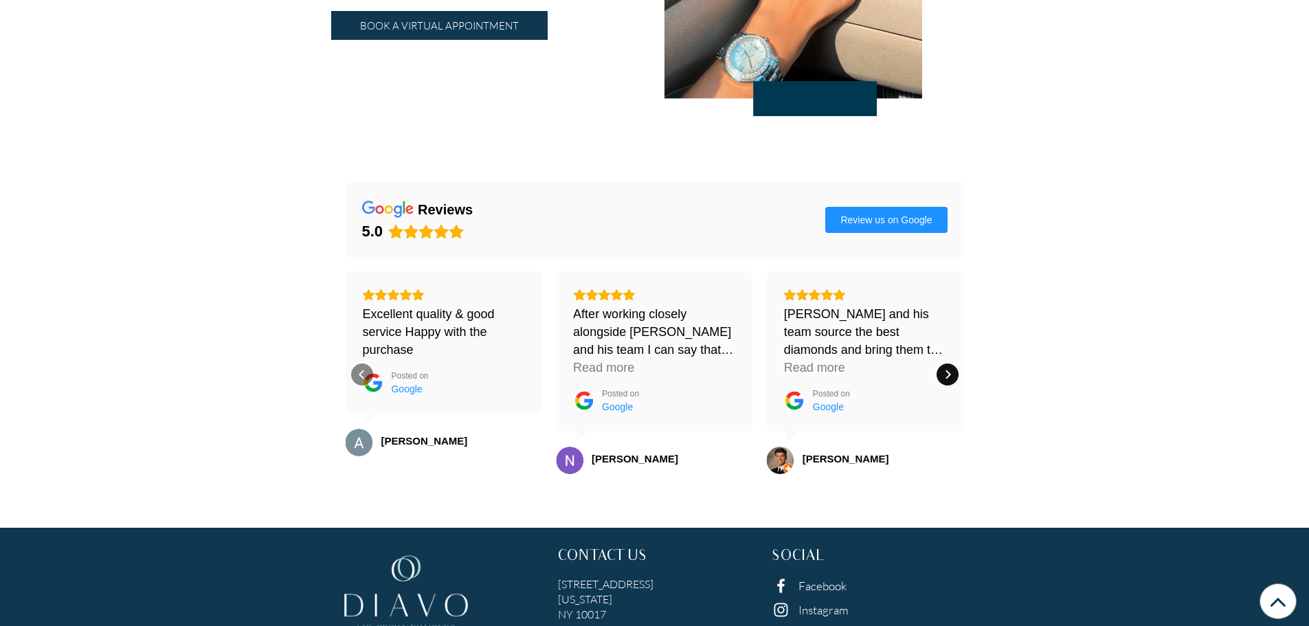
click at [945, 370] on icon "Next" at bounding box center [947, 374] width 11 height 11
